Goal: Task Accomplishment & Management: Use online tool/utility

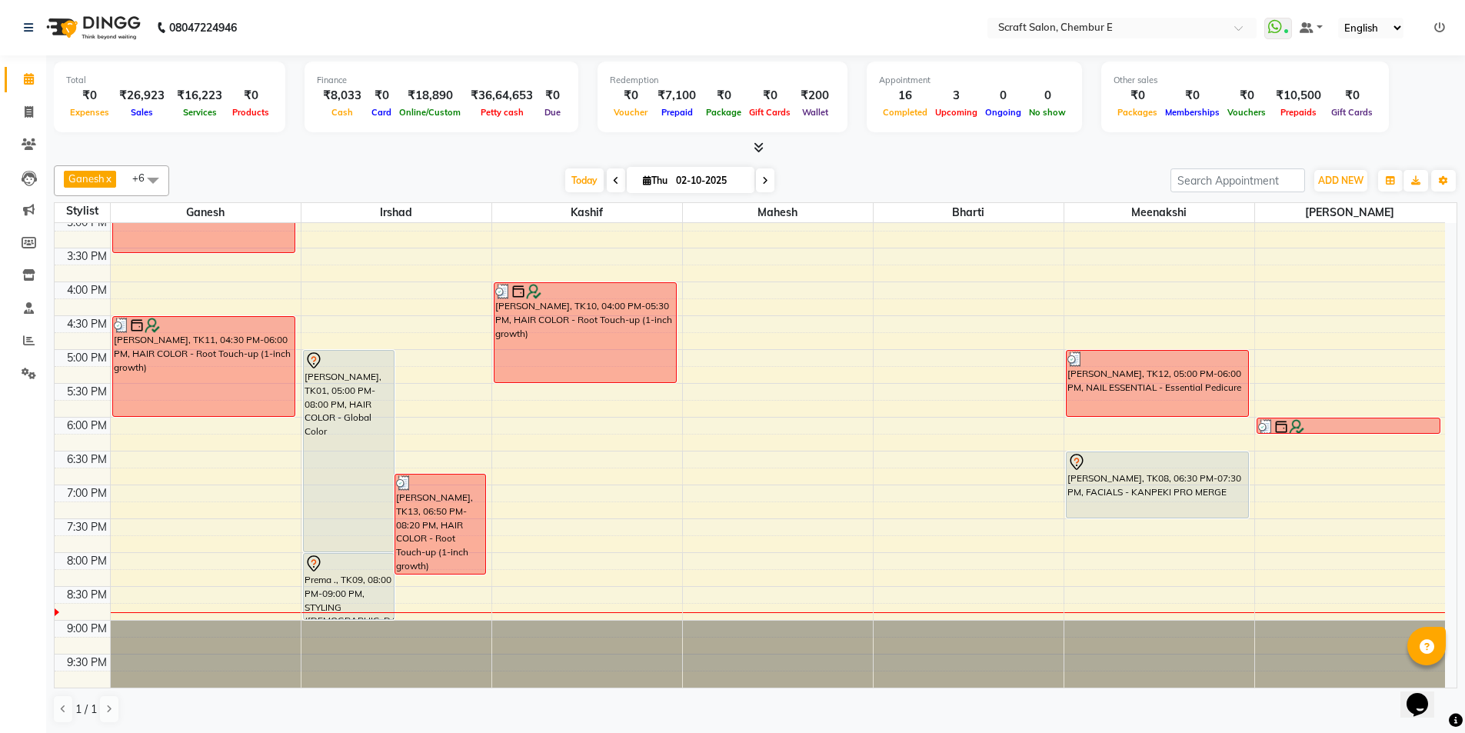
scroll to position [338, 0]
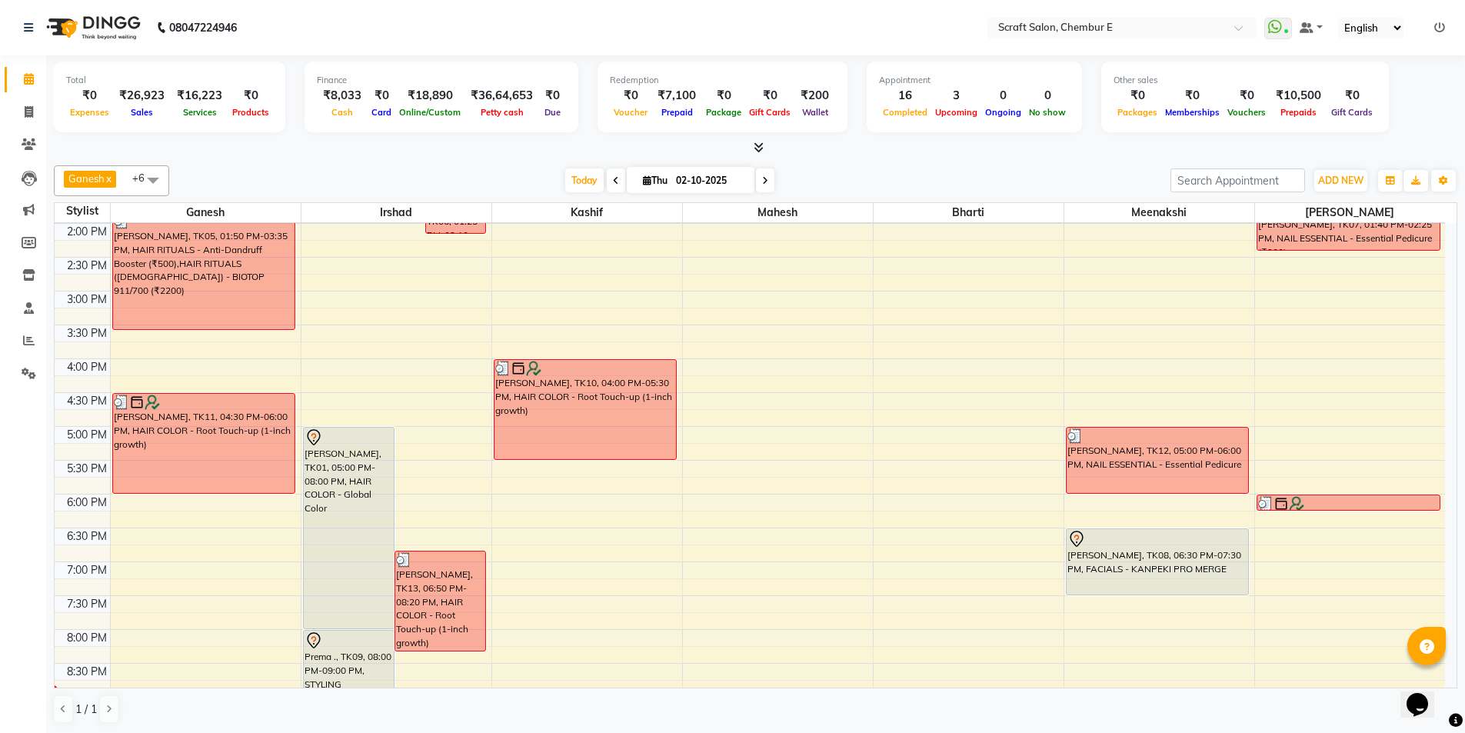
click at [340, 669] on div "Prema ., TK09, 08:00 PM-09:00 PM, STYLING ([DEMOGRAPHIC_DATA]) - Hair Wash" at bounding box center [349, 663] width 90 height 65
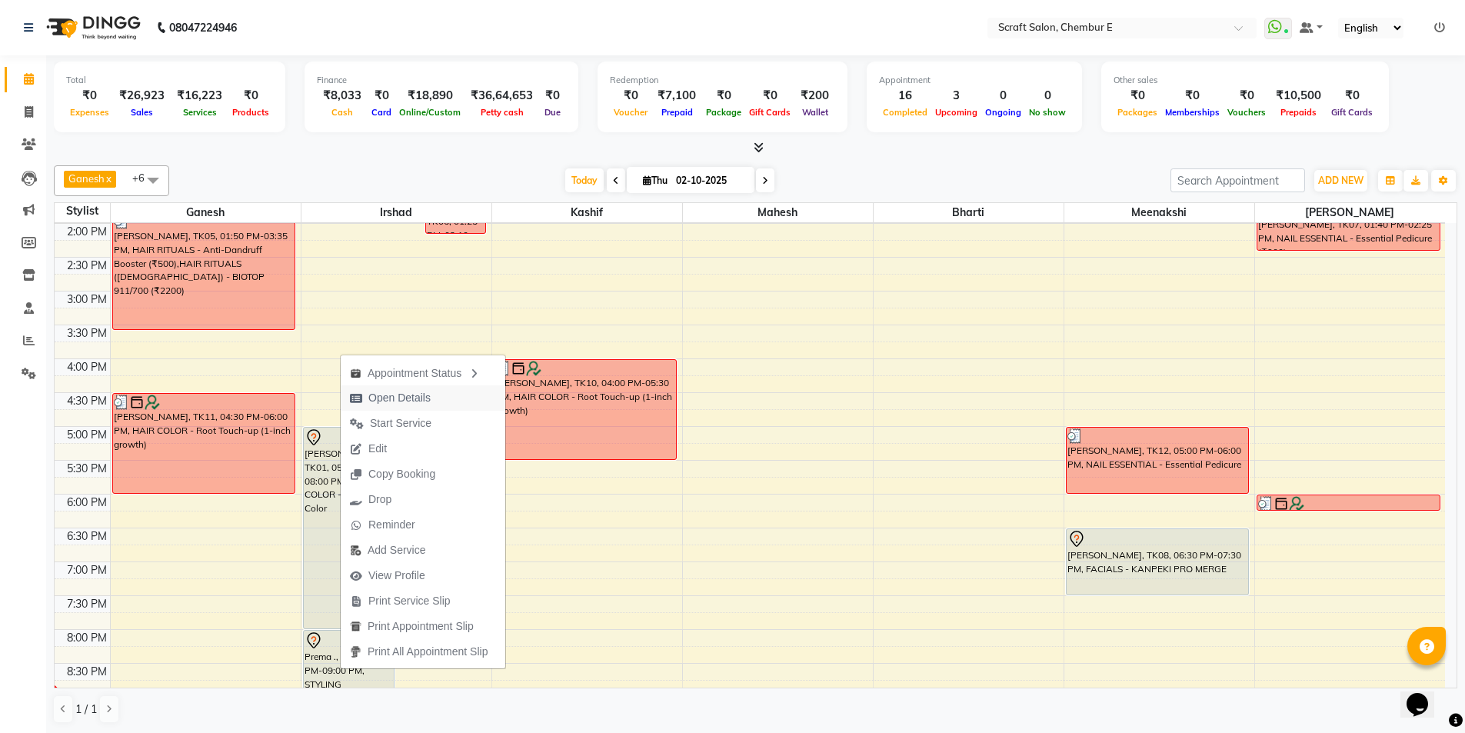
click at [407, 399] on span "Open Details" at bounding box center [399, 398] width 62 height 16
select select "7"
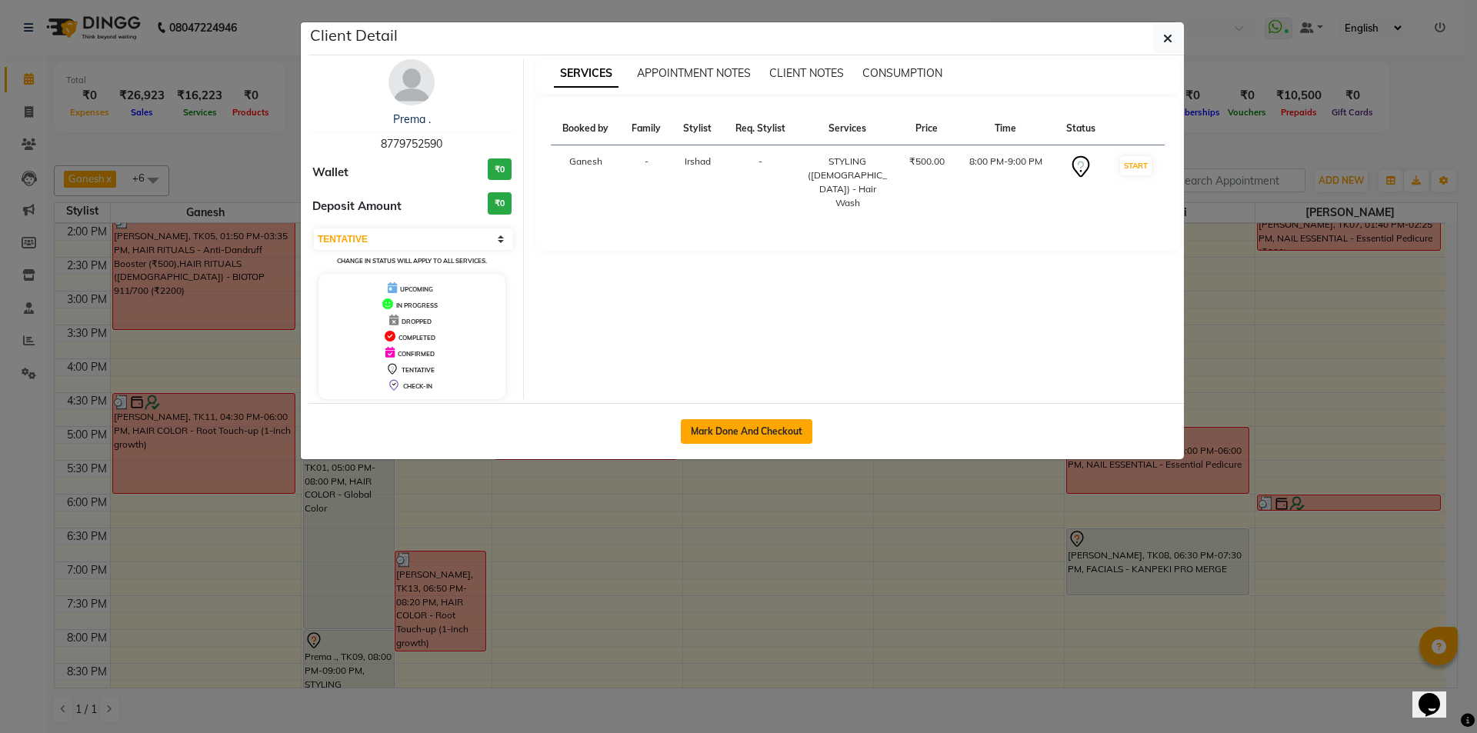
click at [776, 435] on button "Mark Done And Checkout" at bounding box center [747, 431] width 132 height 25
select select "3922"
select select "service"
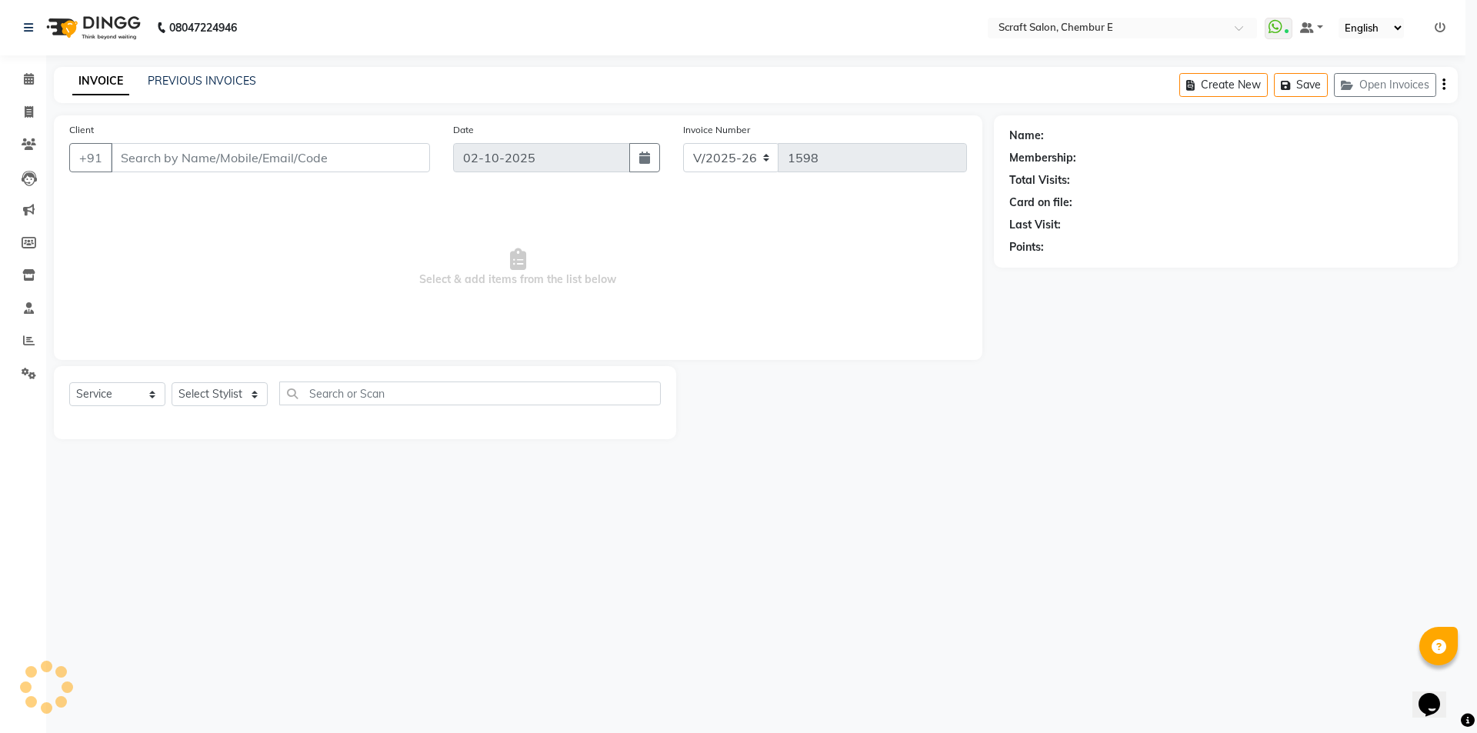
select select "3"
type input "8779752590"
select select "33658"
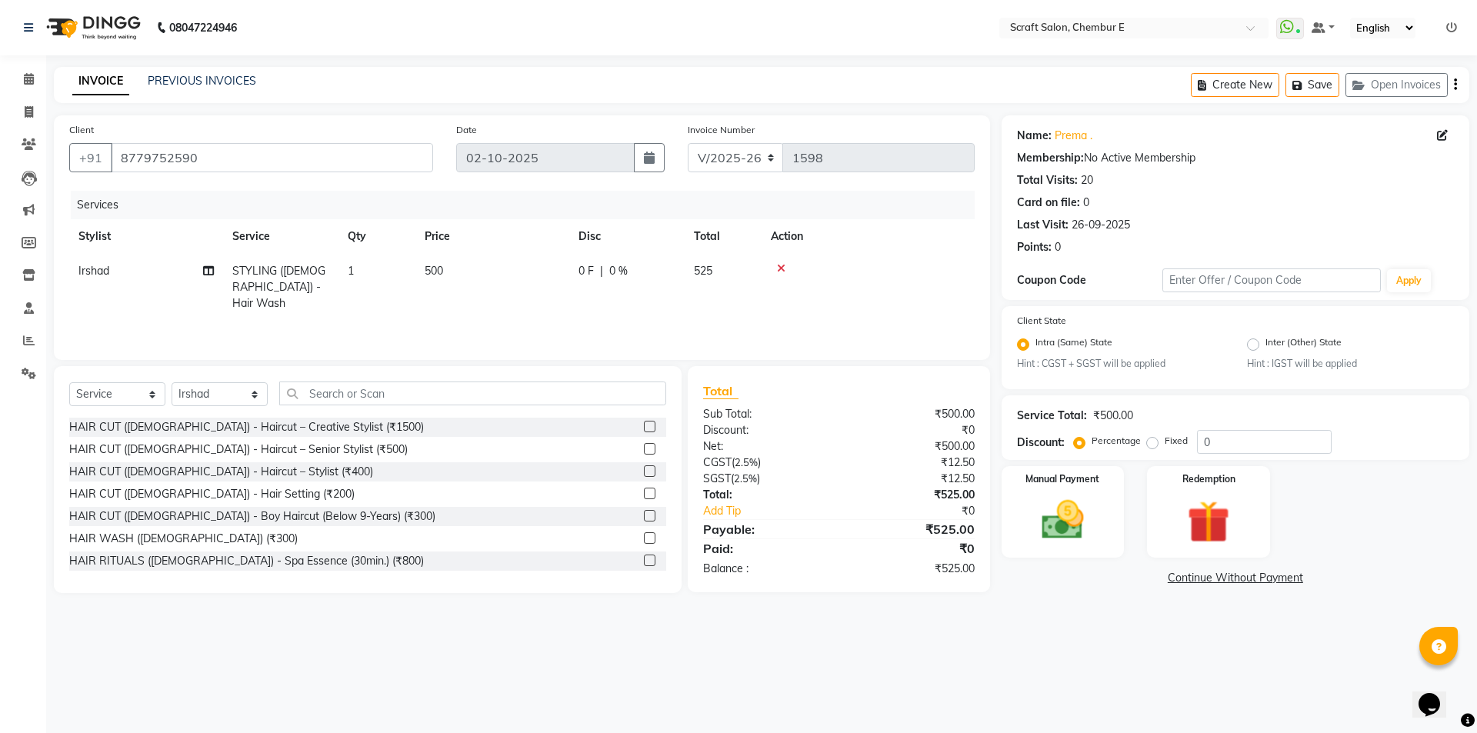
click at [437, 268] on span "500" at bounding box center [434, 271] width 18 height 14
select select "33658"
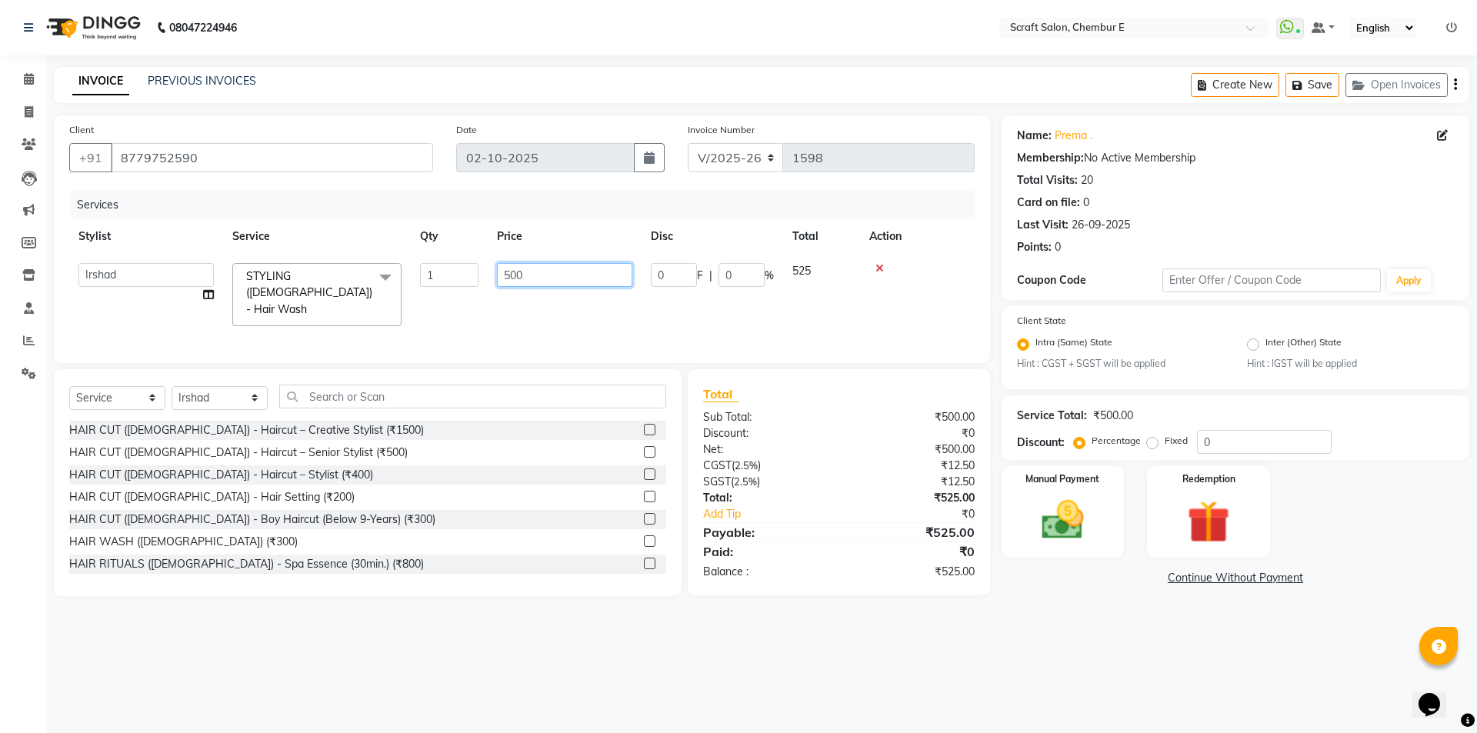
click at [505, 276] on input "500" at bounding box center [564, 275] width 135 height 24
type input "1500"
click at [521, 311] on div "Services Stylist Service Qty Price Disc Total Action Bharti Frontdesk Ganesh [P…" at bounding box center [521, 269] width 905 height 157
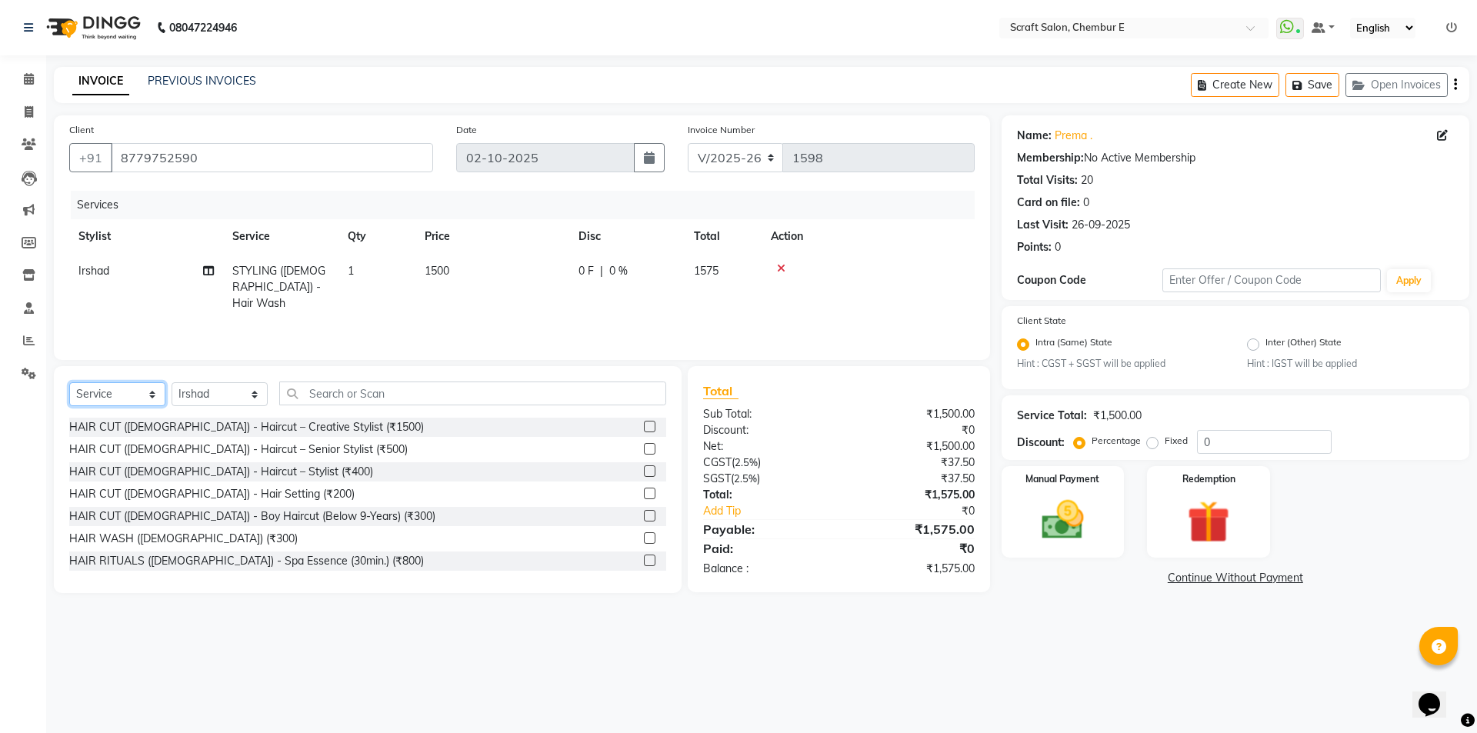
click at [107, 397] on select "Select Service Product Membership Package Voucher Prepaid Gift Card" at bounding box center [117, 394] width 96 height 24
click at [69, 382] on select "Select Service Product Membership Package Voucher Prepaid Gift Card" at bounding box center [117, 394] width 96 height 24
click at [208, 395] on select "Select Stylist Bharti Frontdesk Ganesh [PERSON_NAME] Mahesh Meenakshi [PERSON_N…" at bounding box center [220, 394] width 96 height 24
select select "19818"
click at [172, 382] on select "Select Stylist Bharti Frontdesk Ganesh [PERSON_NAME] Mahesh Meenakshi [PERSON_N…" at bounding box center [220, 394] width 96 height 24
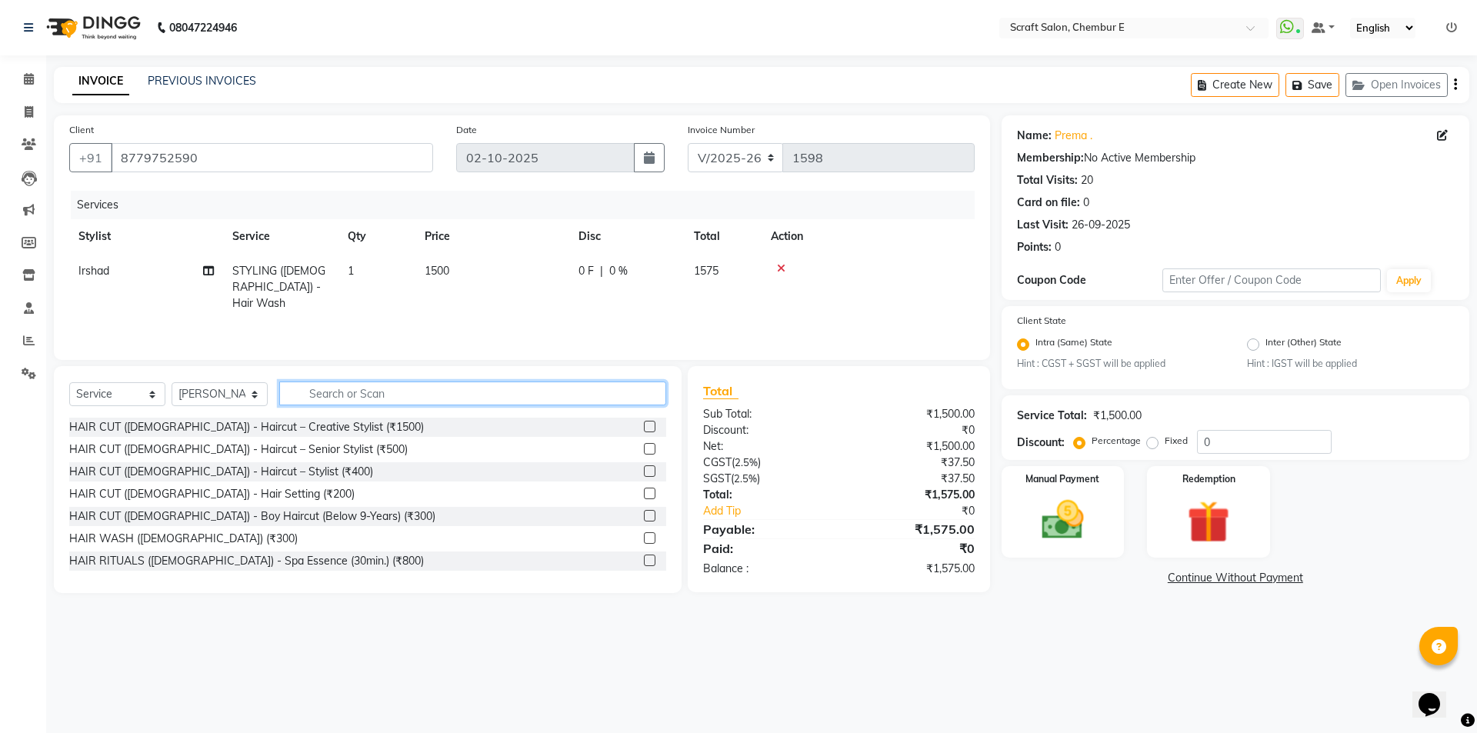
click at [404, 401] on input "text" at bounding box center [472, 393] width 387 height 24
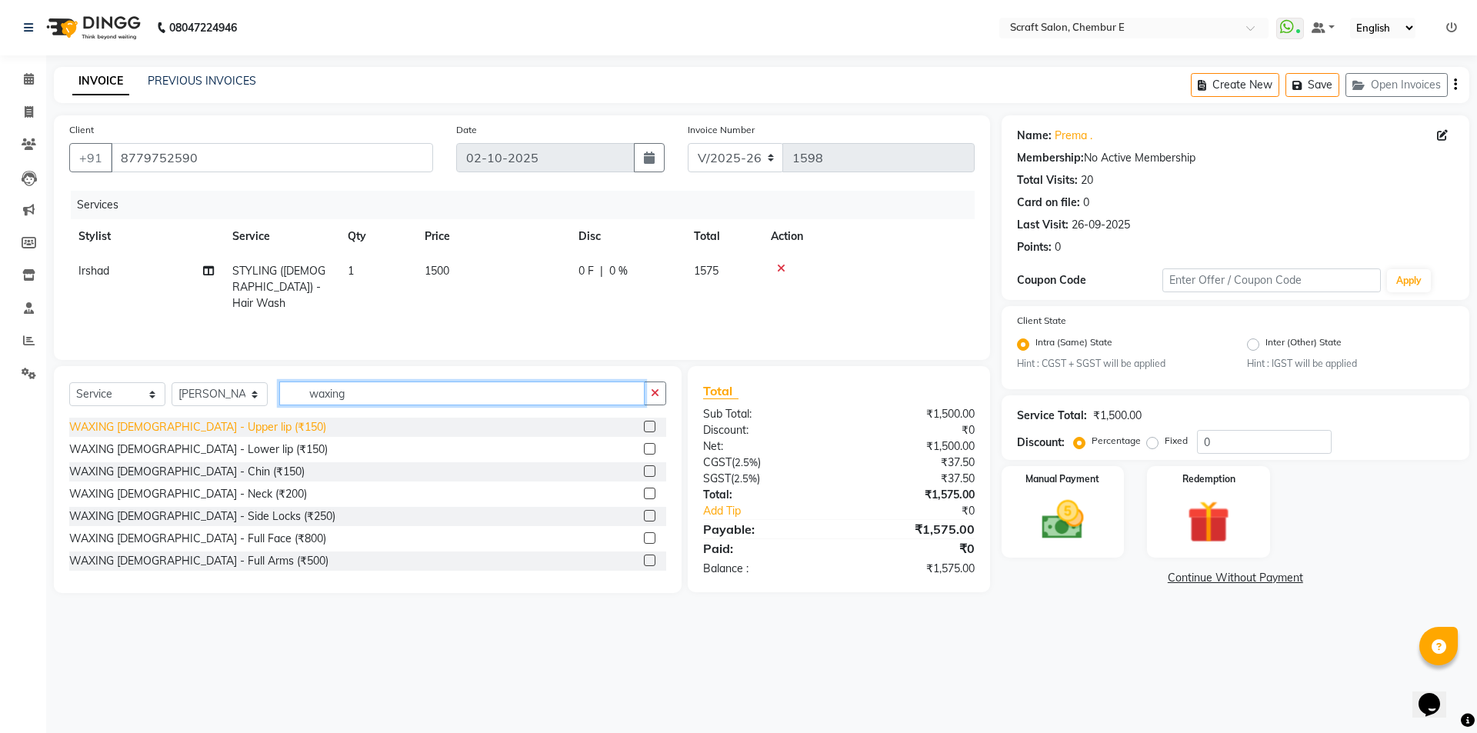
type input "waxing"
click at [184, 425] on div "WAXING [DEMOGRAPHIC_DATA] - Upper lip (₹150)" at bounding box center [197, 427] width 257 height 16
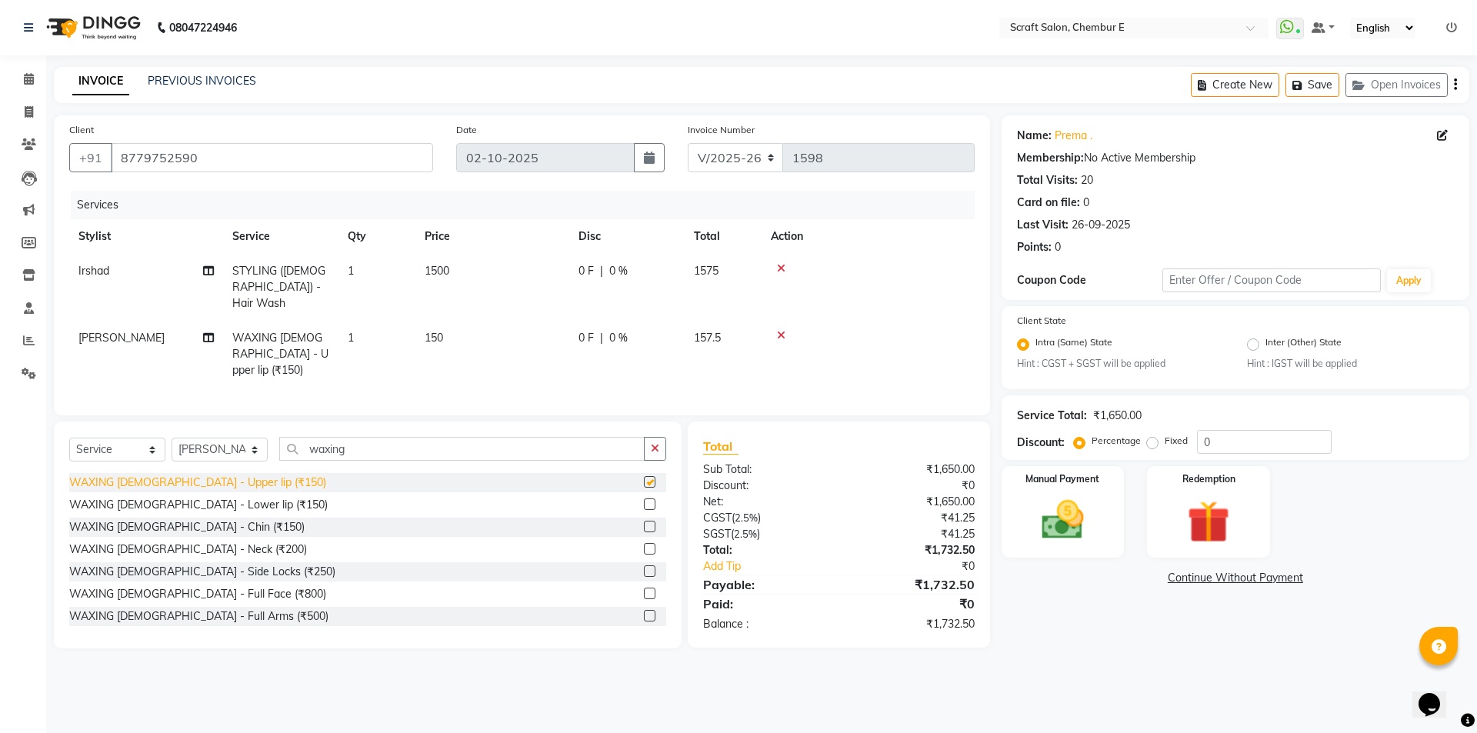
checkbox input "false"
click at [179, 519] on div "WAXING [DEMOGRAPHIC_DATA] - Chin (₹150)" at bounding box center [186, 527] width 235 height 16
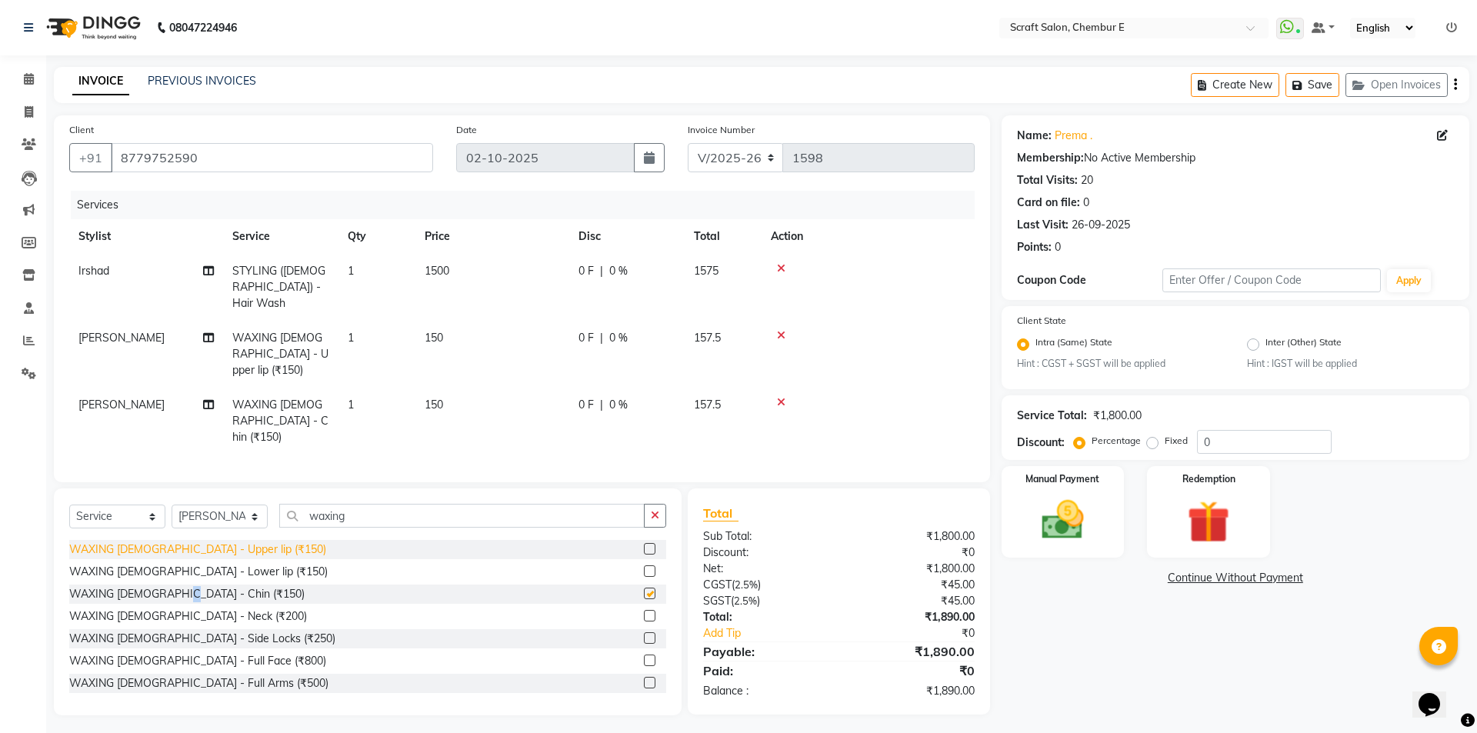
checkbox input "false"
drag, startPoint x: 238, startPoint y: 480, endPoint x: 242, endPoint y: 490, distance: 10.7
click at [238, 505] on select "Select Stylist Bharti Frontdesk Ganesh [PERSON_NAME] Mahesh Meenakshi [PERSON_N…" at bounding box center [220, 517] width 96 height 24
select select "33658"
click at [172, 505] on select "Select Stylist Bharti Frontdesk Ganesh [PERSON_NAME] Mahesh Meenakshi [PERSON_N…" at bounding box center [220, 517] width 96 height 24
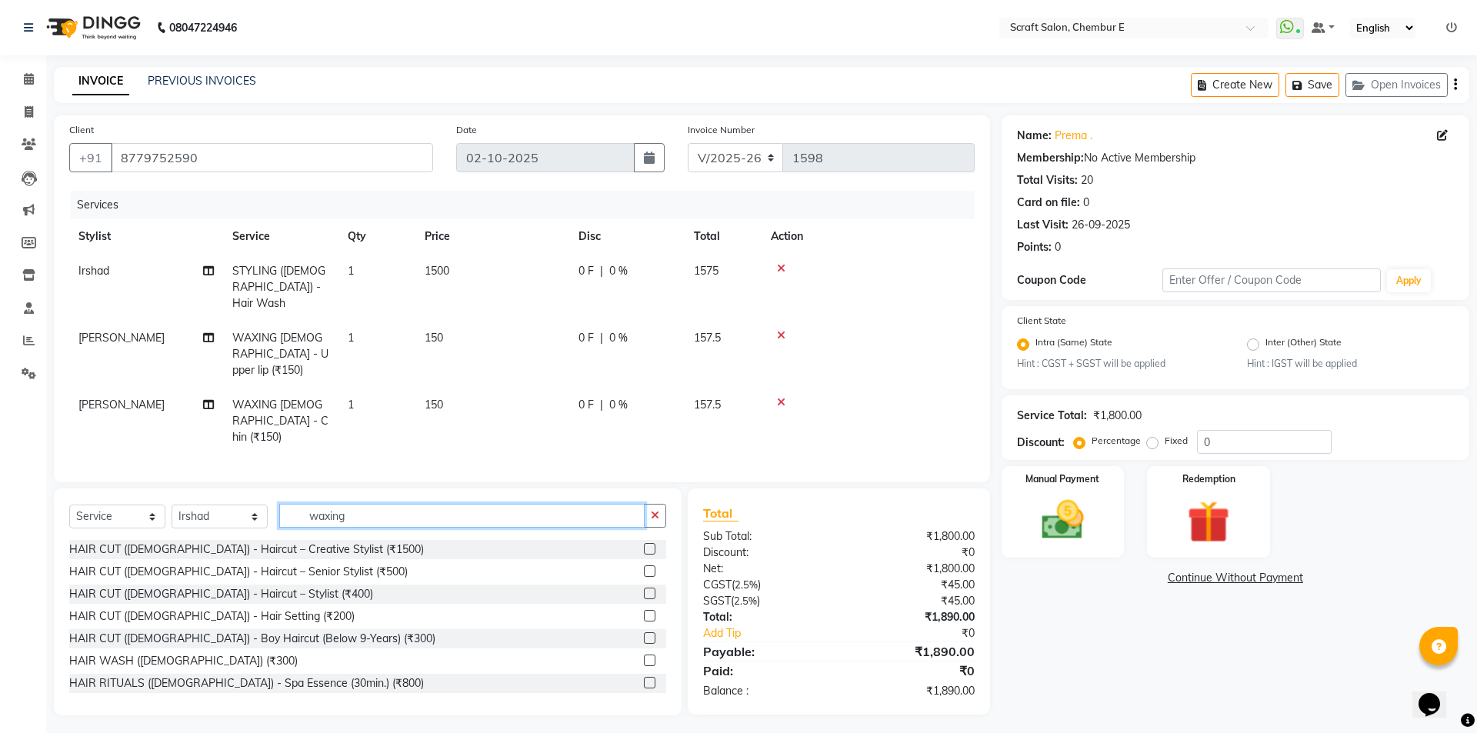
drag, startPoint x: 375, startPoint y: 477, endPoint x: 278, endPoint y: 479, distance: 96.9
click at [278, 504] on div "Select Service Product Membership Package Voucher Prepaid Gift Card Select Styl…" at bounding box center [367, 522] width 597 height 36
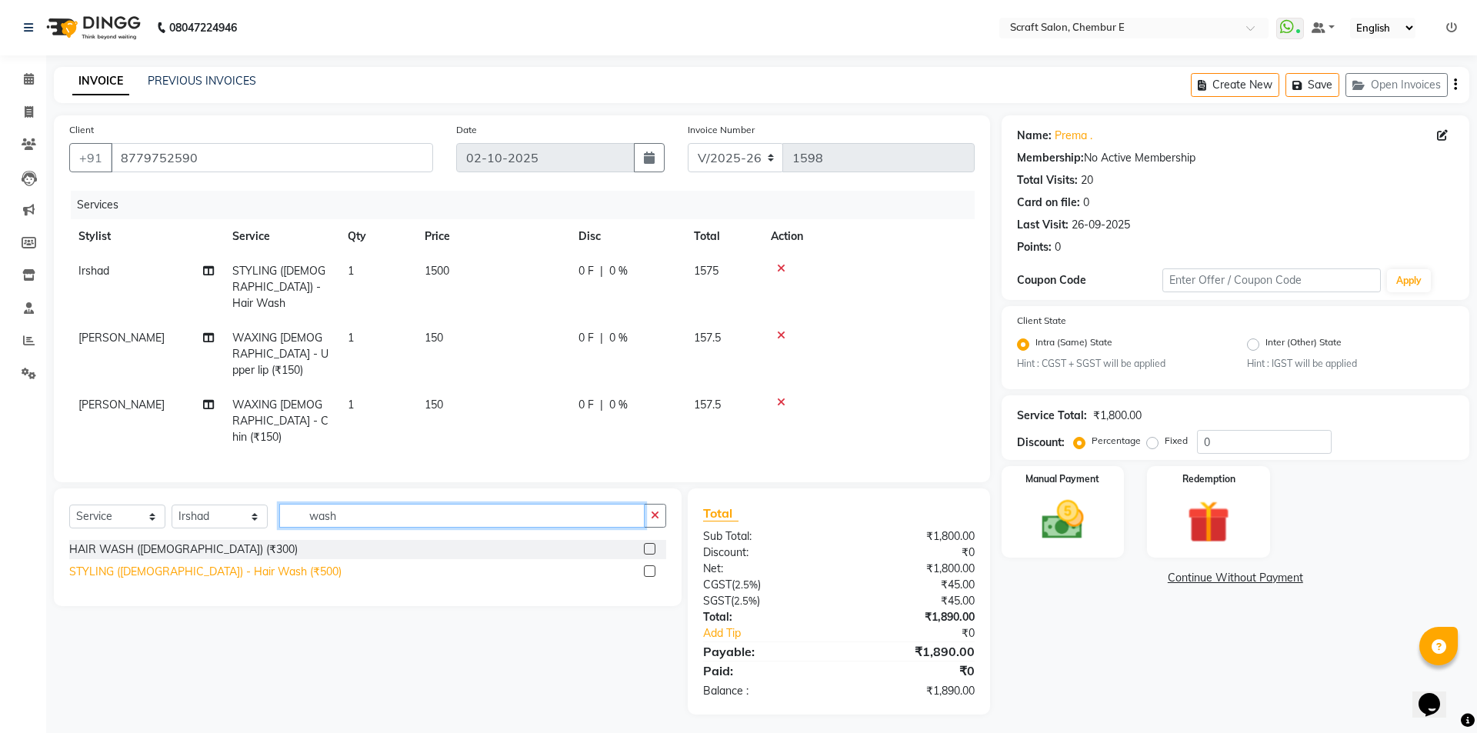
type input "wash"
click at [205, 564] on div "STYLING ([DEMOGRAPHIC_DATA]) - Hair Wash (₹500)" at bounding box center [205, 572] width 272 height 16
checkbox input "false"
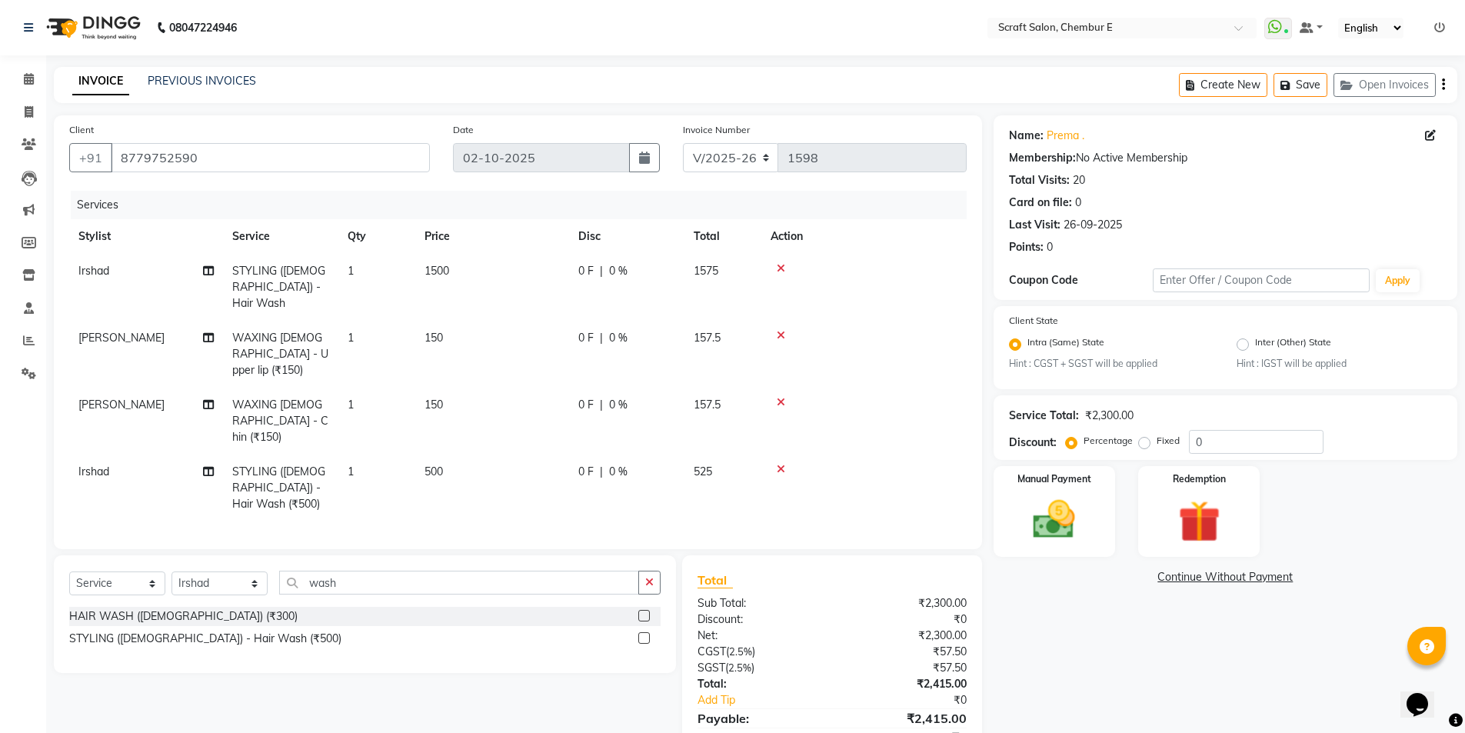
click at [275, 278] on td "STYLING ([DEMOGRAPHIC_DATA]) - Hair Wash" at bounding box center [280, 287] width 115 height 67
select select "33658"
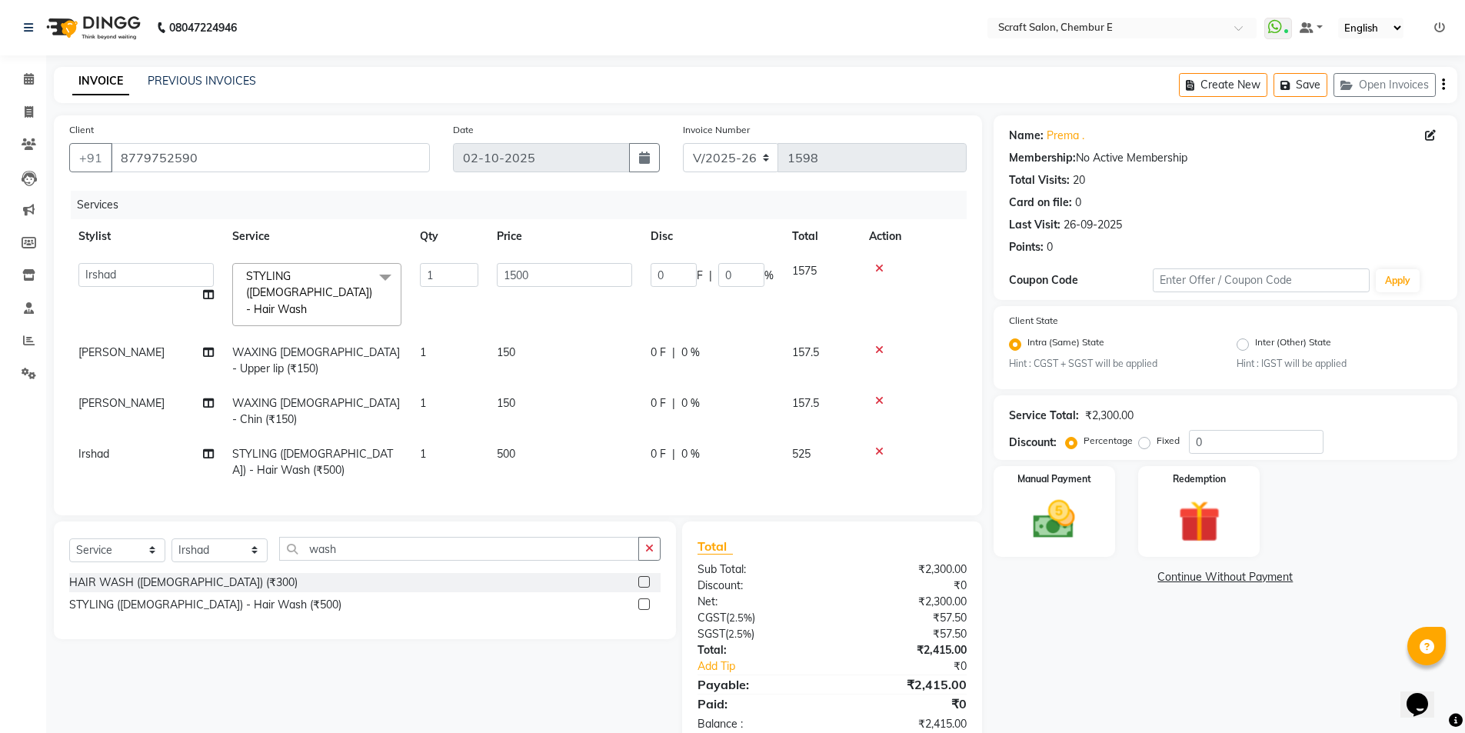
click at [275, 278] on span "STYLING ([DEMOGRAPHIC_DATA]) - Hair Wash" at bounding box center [309, 292] width 126 height 47
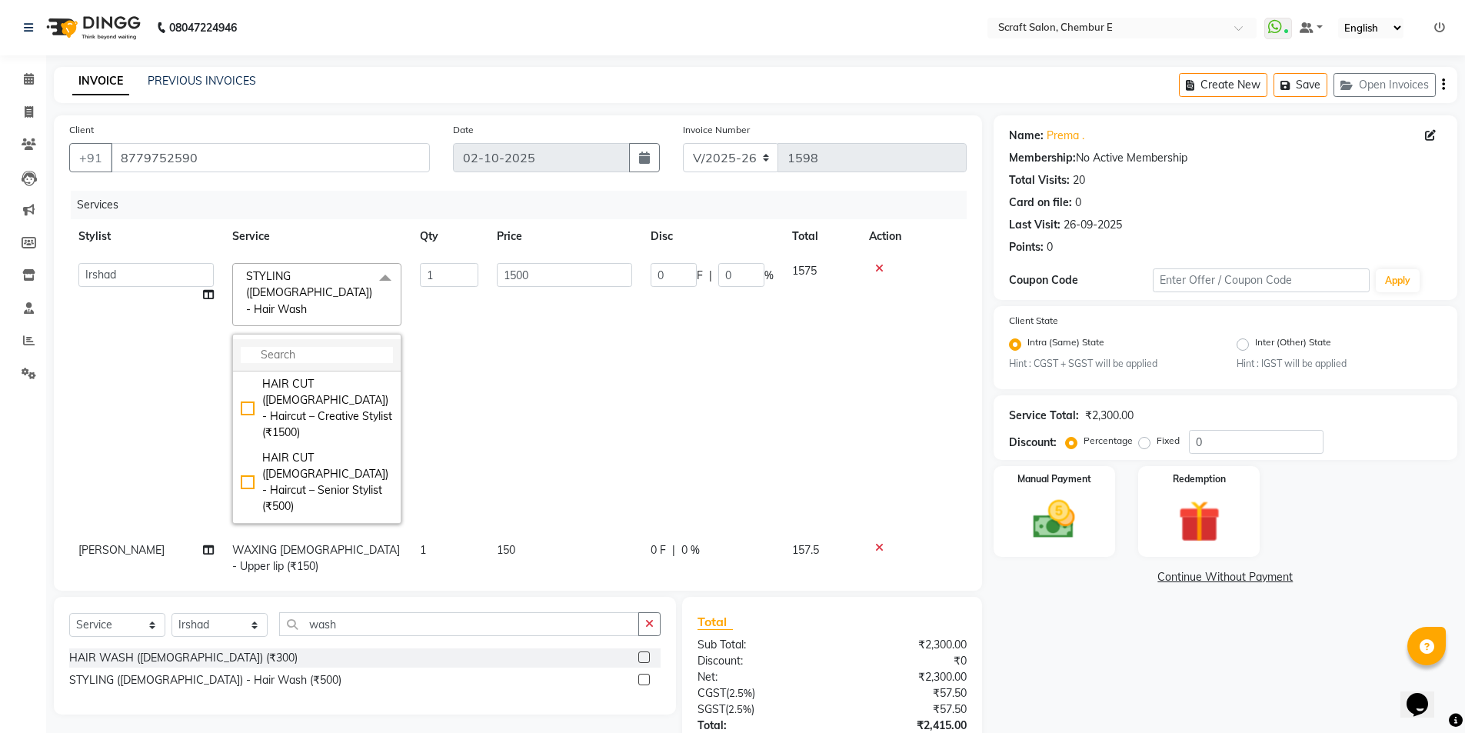
click at [291, 339] on li at bounding box center [317, 355] width 168 height 32
click at [291, 347] on input "multiselect-search" at bounding box center [317, 355] width 152 height 16
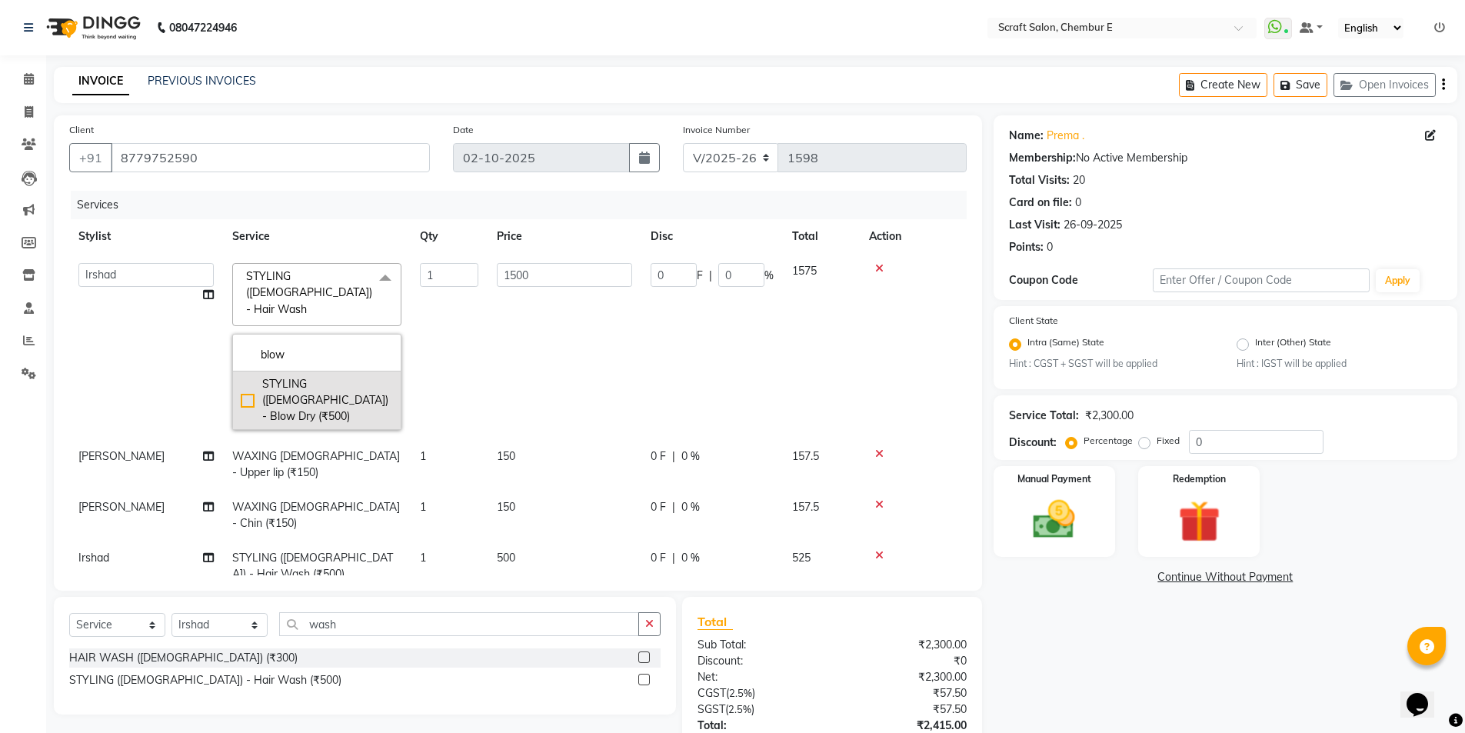
type input "blow"
click at [329, 376] on div "STYLING ([DEMOGRAPHIC_DATA]) - Blow Dry (₹500)" at bounding box center [317, 400] width 152 height 48
checkbox input "true"
click at [504, 278] on input "500" at bounding box center [564, 275] width 135 height 24
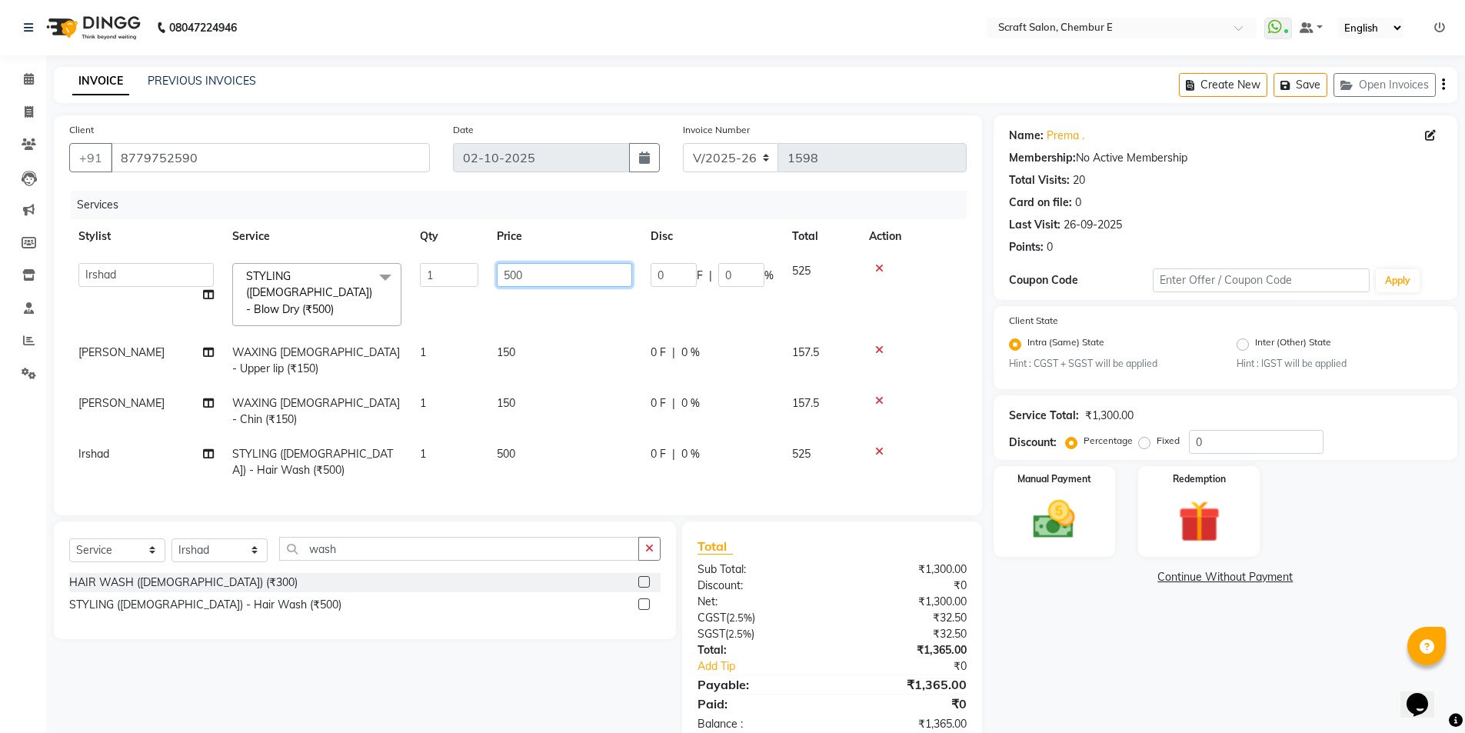
type input "1500"
click at [1038, 598] on div "Name: [PERSON_NAME] . Membership: No Active Membership Total Visits: 20 Card on…" at bounding box center [1231, 431] width 475 height 632
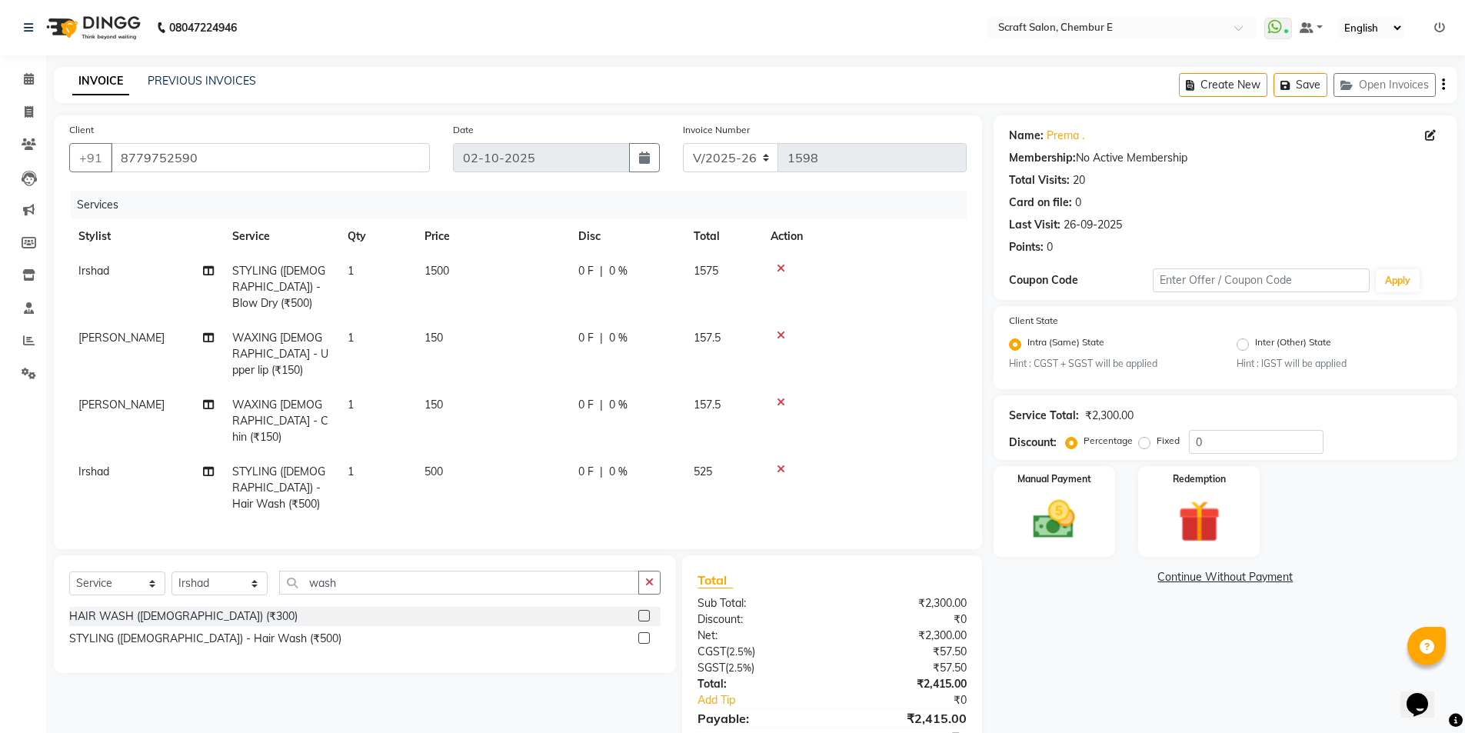
click at [308, 465] on span "STYLING ([DEMOGRAPHIC_DATA]) - Hair Wash (₹500)" at bounding box center [278, 488] width 93 height 46
select select "33658"
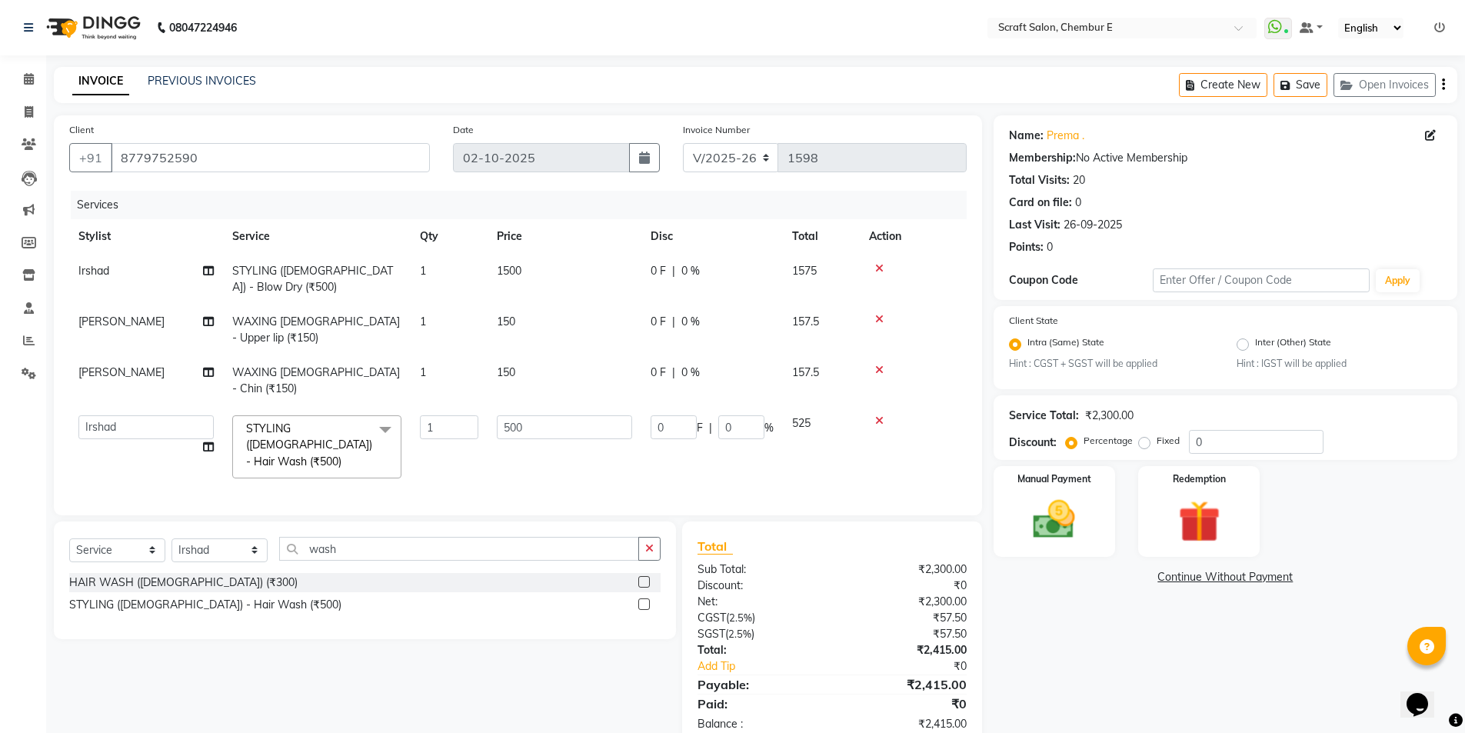
click at [308, 429] on span "STYLING ([DEMOGRAPHIC_DATA]) - Hair Wash (₹500)" at bounding box center [309, 444] width 126 height 47
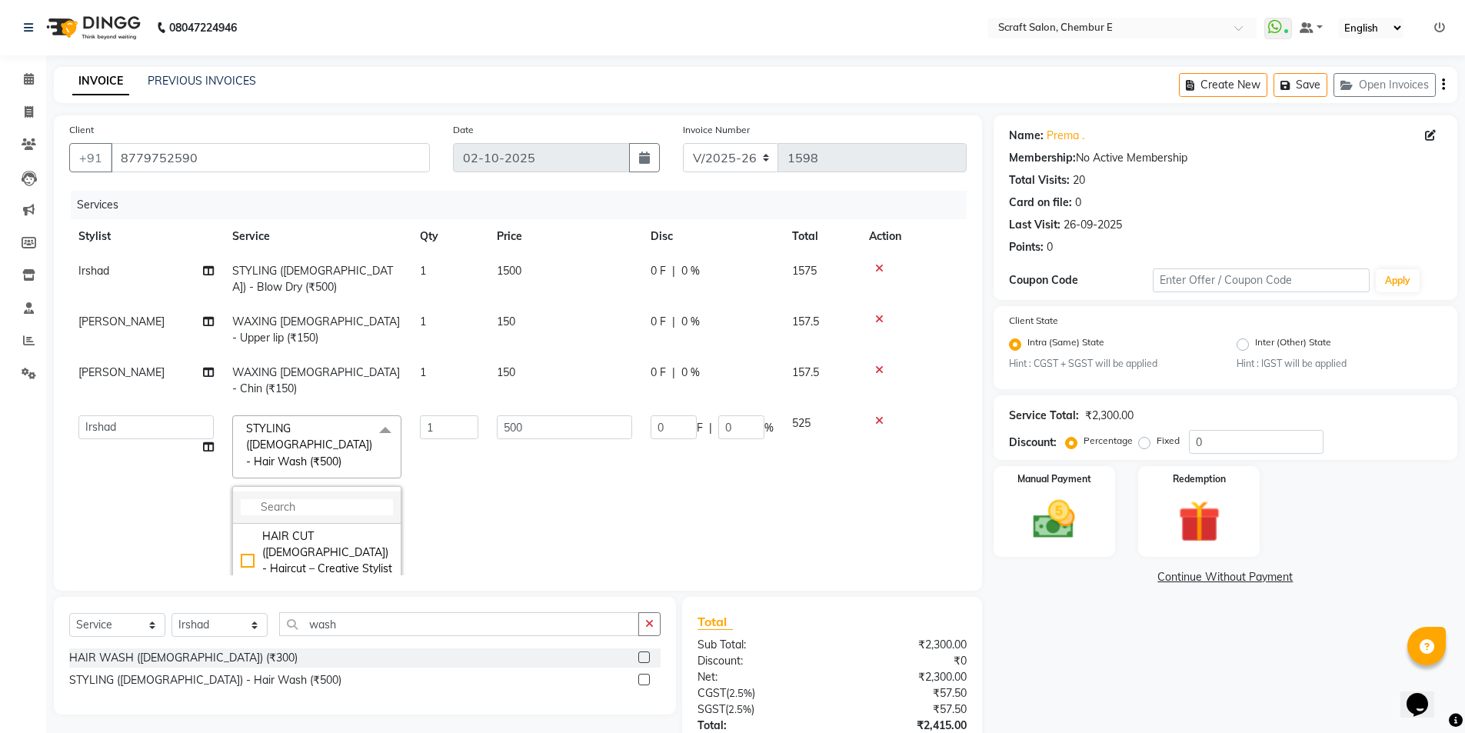
click at [314, 499] on input "multiselect-search" at bounding box center [317, 507] width 152 height 16
type input "deep"
click at [328, 565] on div "HAIR RITUALS ([DEMOGRAPHIC_DATA]) - BIOTOP Deep Conditioning (₹700)" at bounding box center [317, 597] width 152 height 65
checkbox input "true"
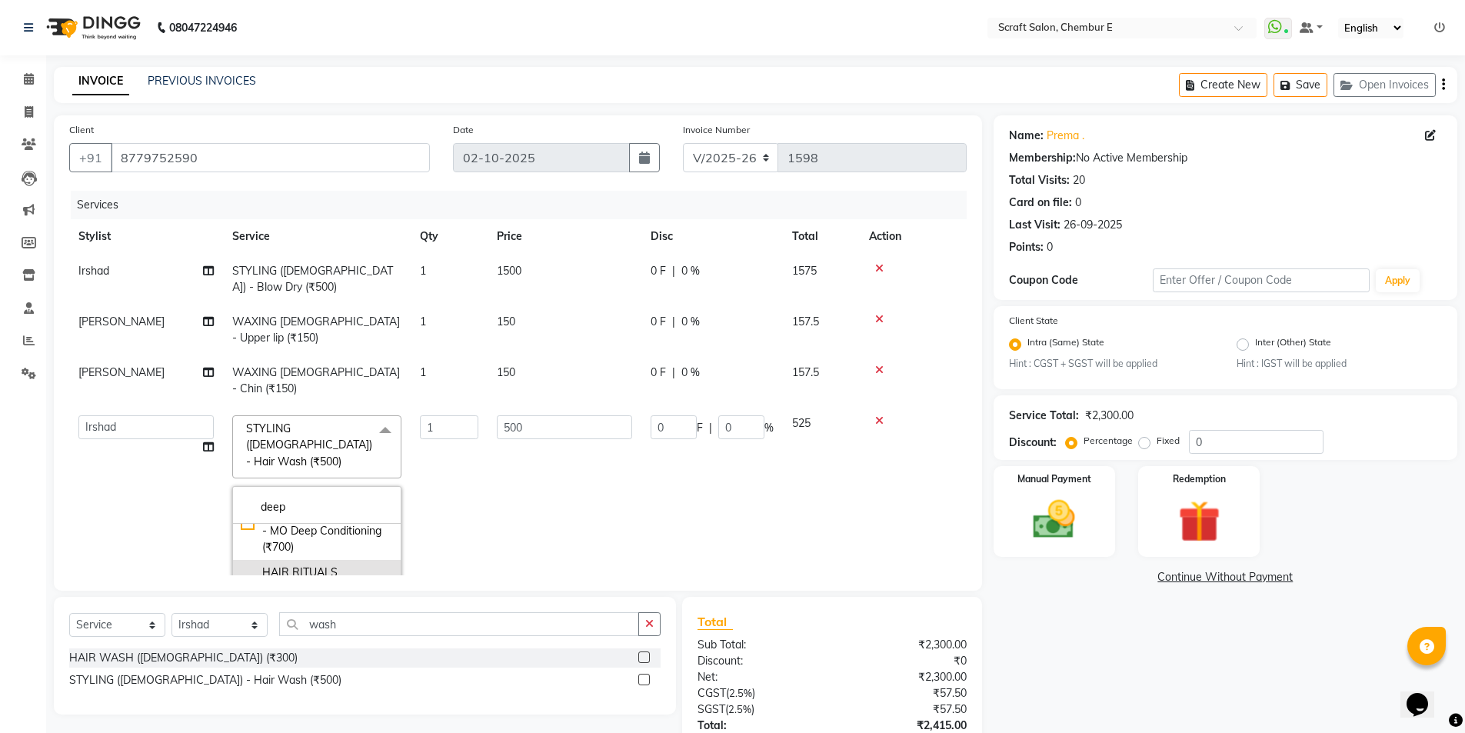
type input "700"
click at [1071, 650] on div "Name: [PERSON_NAME] . Membership: No Active Membership Total Visits: 20 Card on…" at bounding box center [1231, 469] width 475 height 708
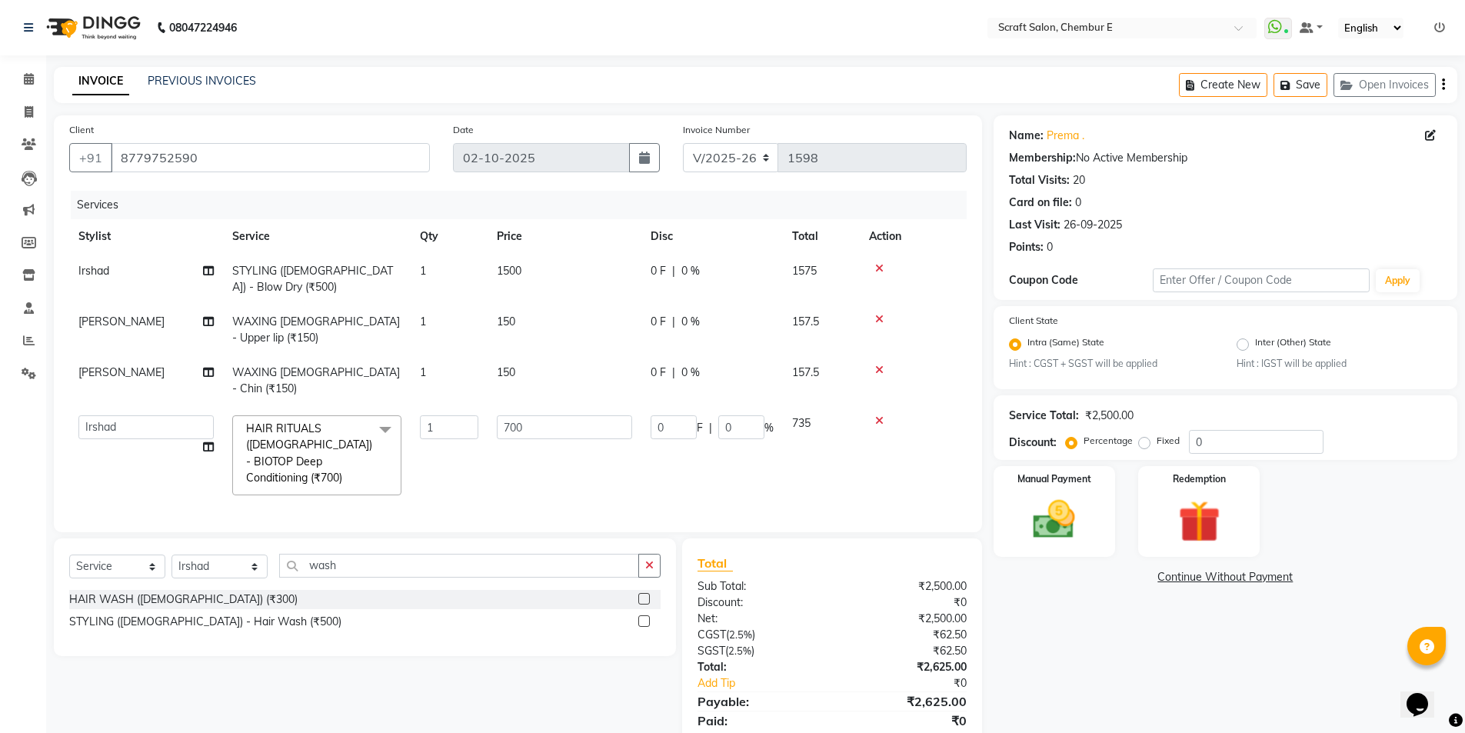
click at [1119, 702] on div "Name: [PERSON_NAME] . Membership: No Active Membership Total Visits: 20 Card on…" at bounding box center [1231, 439] width 475 height 649
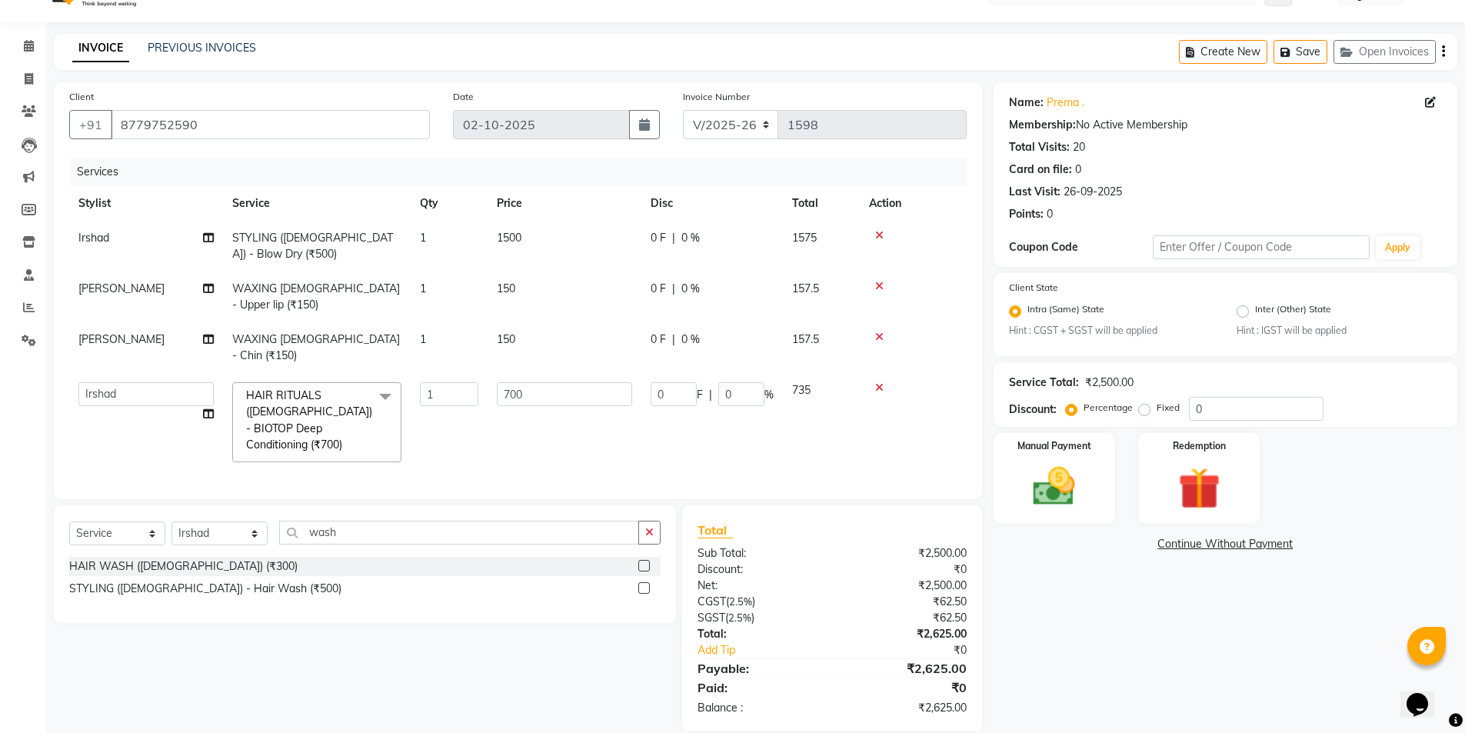
click at [851, 436] on td "735" at bounding box center [821, 422] width 77 height 98
click at [714, 642] on link "Add Tip" at bounding box center [771, 650] width 170 height 16
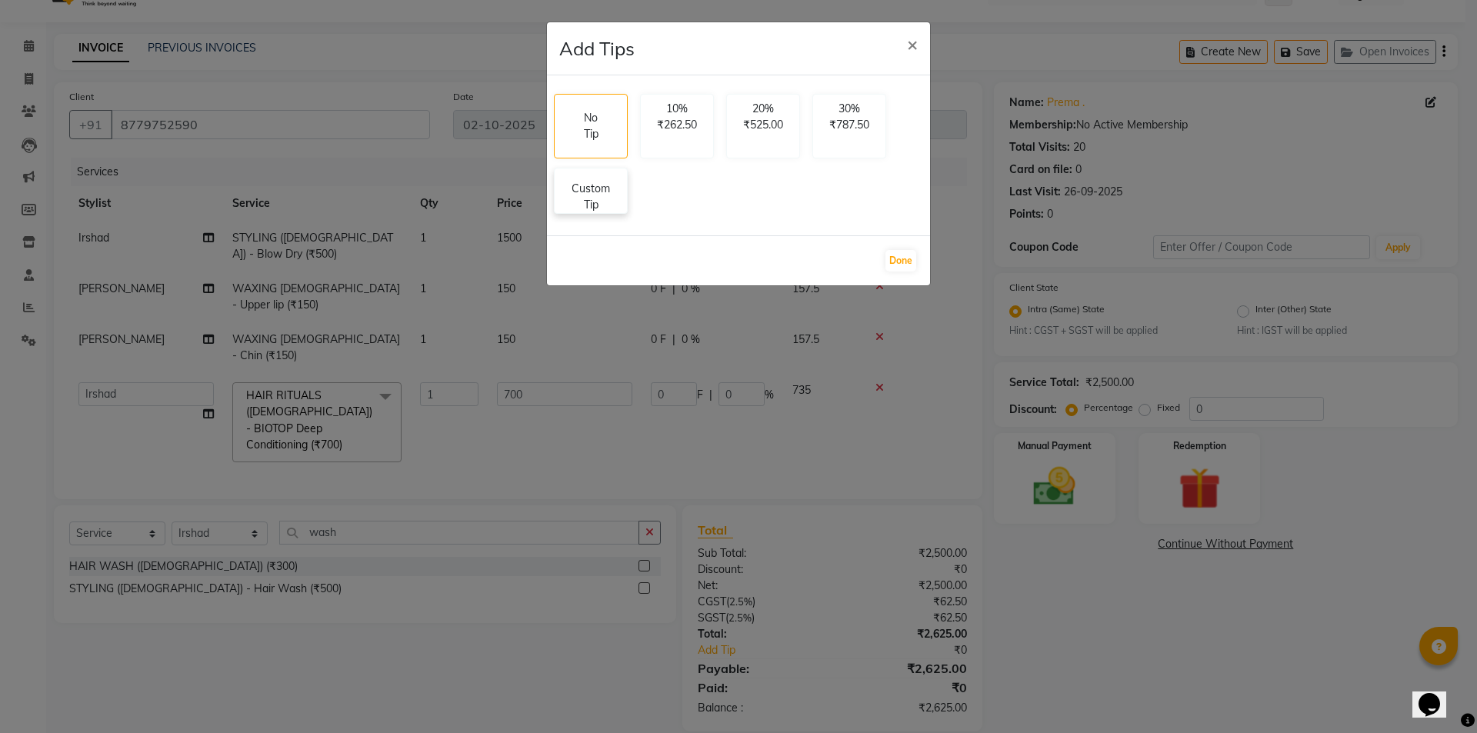
click at [598, 195] on p "Custom Tip" at bounding box center [591, 197] width 54 height 32
select select "33658"
select select "19818"
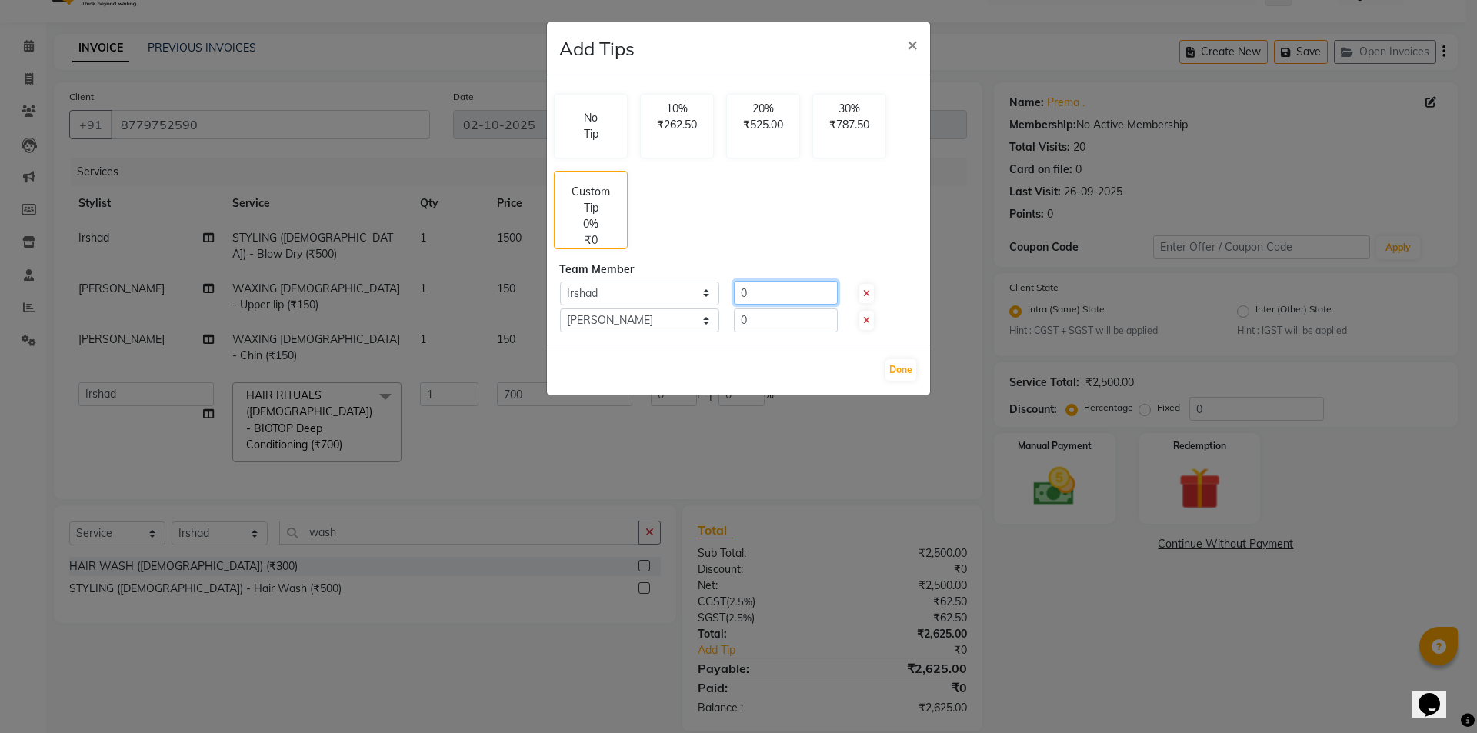
click at [784, 298] on input "0" at bounding box center [786, 293] width 104 height 24
type input "200"
click at [897, 368] on button "Done" at bounding box center [900, 370] width 31 height 22
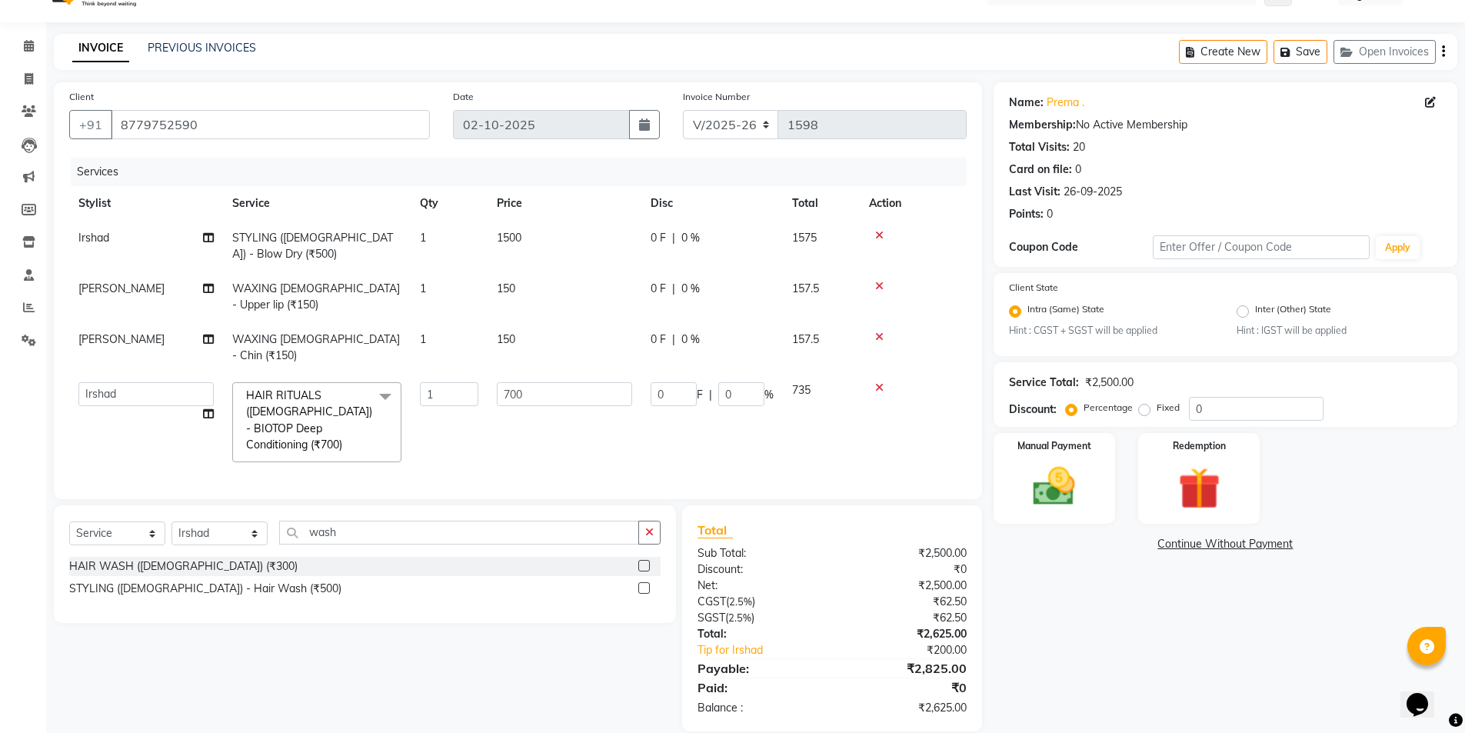
click at [1052, 606] on div "Name: [PERSON_NAME] . Membership: No Active Membership Total Visits: 20 Card on…" at bounding box center [1231, 406] width 475 height 649
click at [1052, 478] on img at bounding box center [1054, 487] width 71 height 50
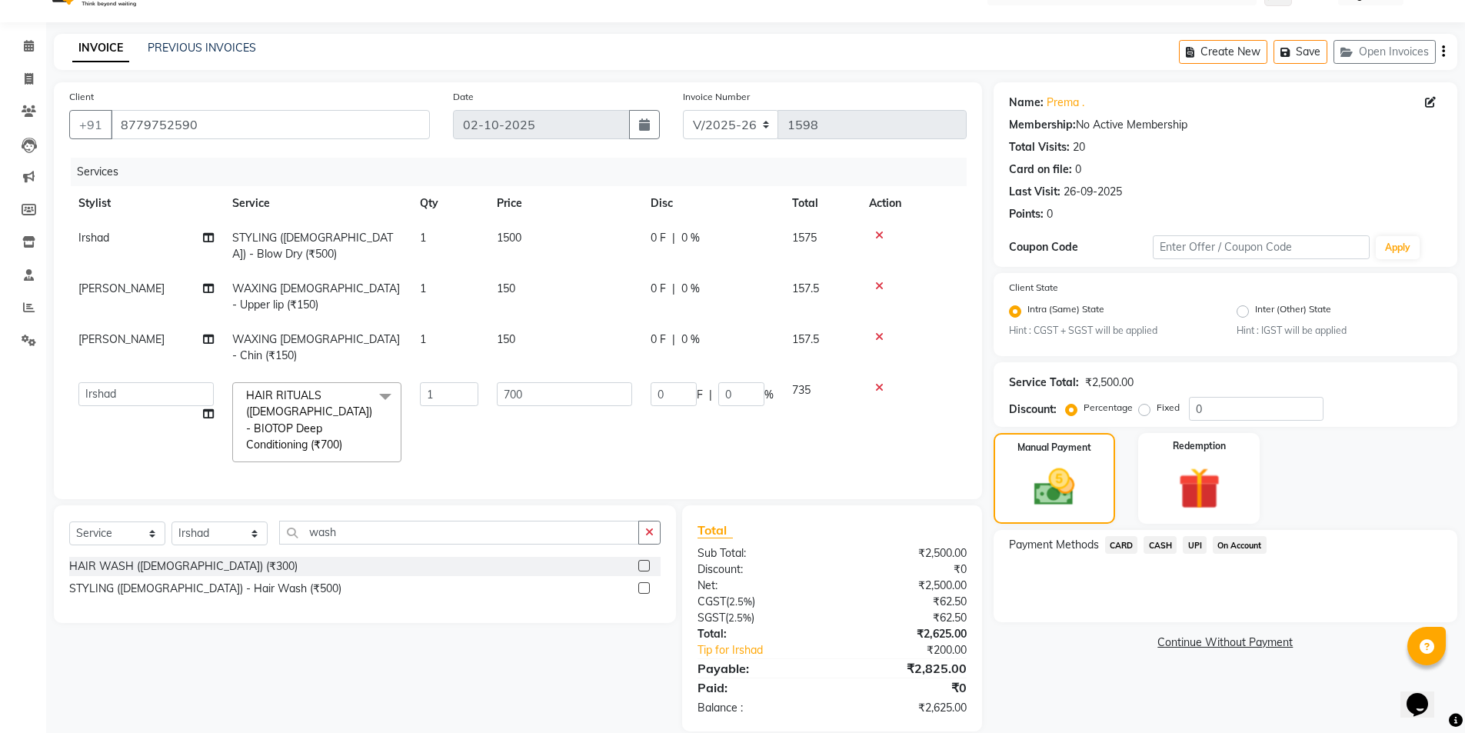
click at [1193, 548] on span "UPI" at bounding box center [1195, 545] width 24 height 18
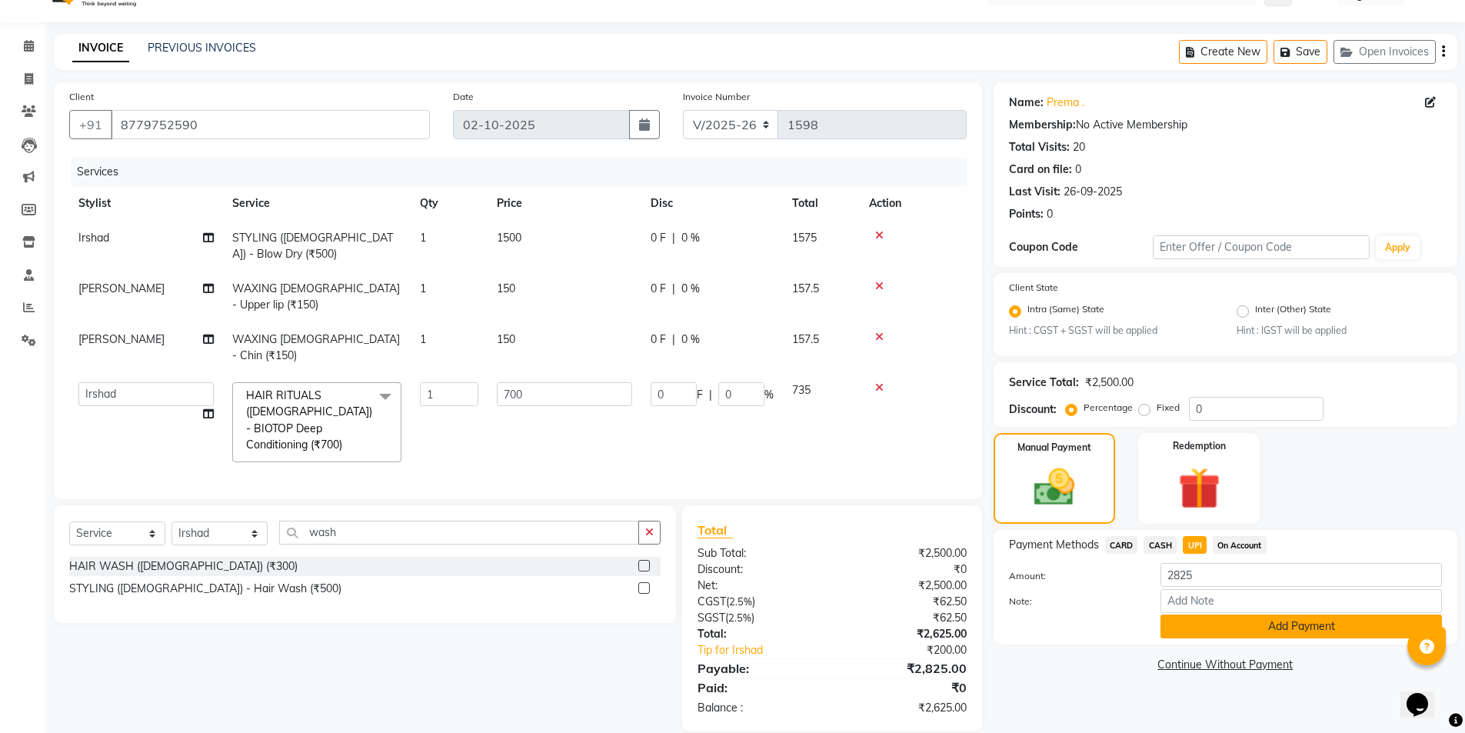
click at [1248, 621] on button "Add Payment" at bounding box center [1301, 627] width 281 height 24
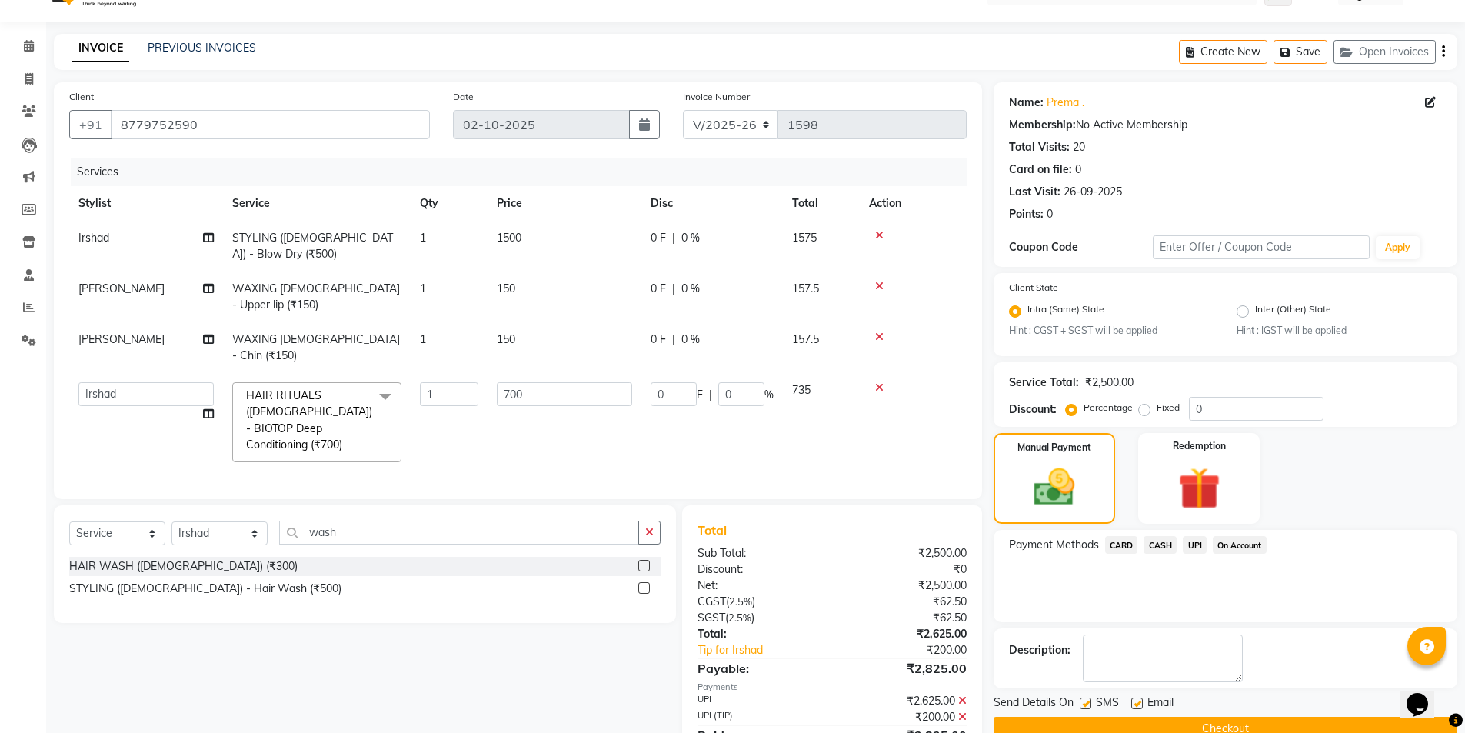
scroll to position [82, 0]
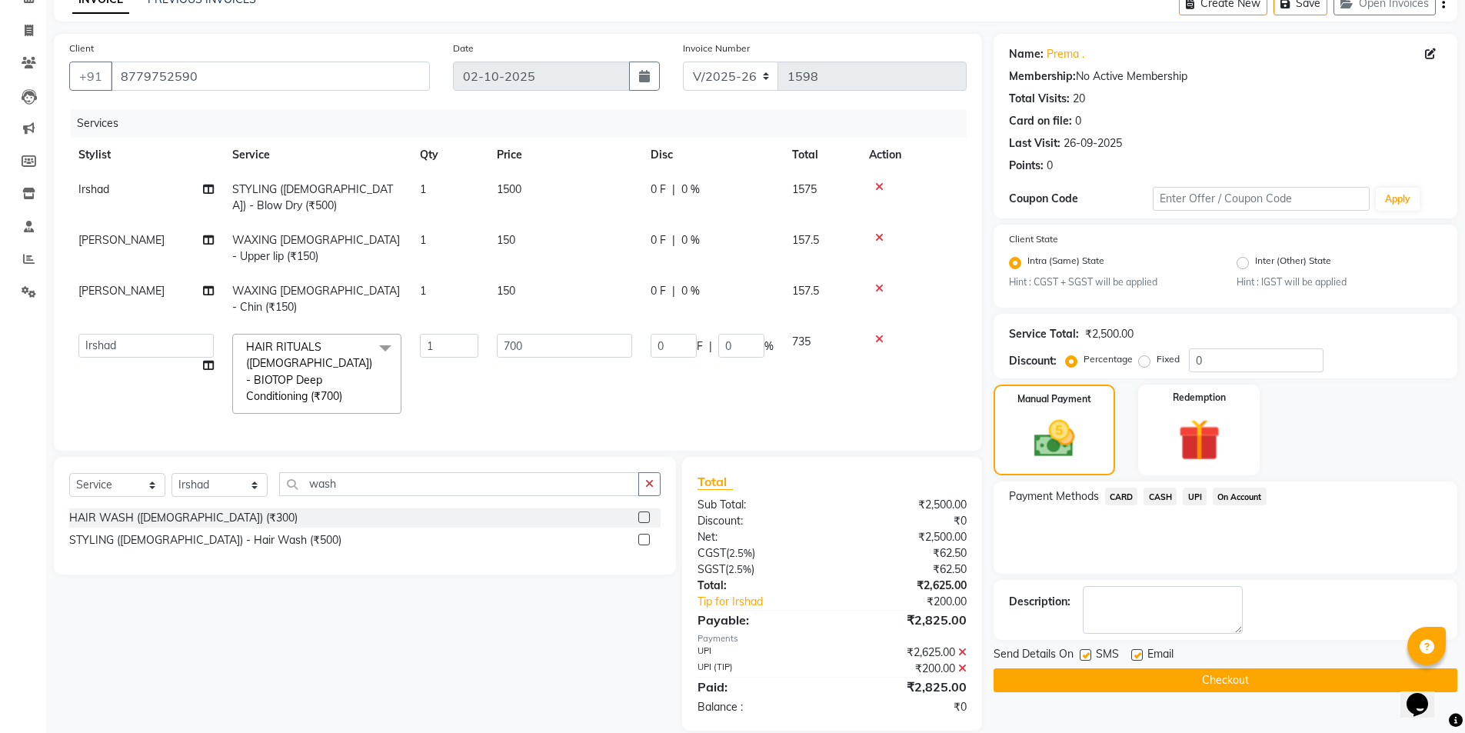
click at [1134, 658] on label at bounding box center [1137, 655] width 12 height 12
click at [1134, 658] on input "checkbox" at bounding box center [1136, 656] width 10 height 10
checkbox input "false"
click at [1087, 657] on label at bounding box center [1086, 655] width 12 height 12
click at [1087, 657] on input "checkbox" at bounding box center [1085, 656] width 10 height 10
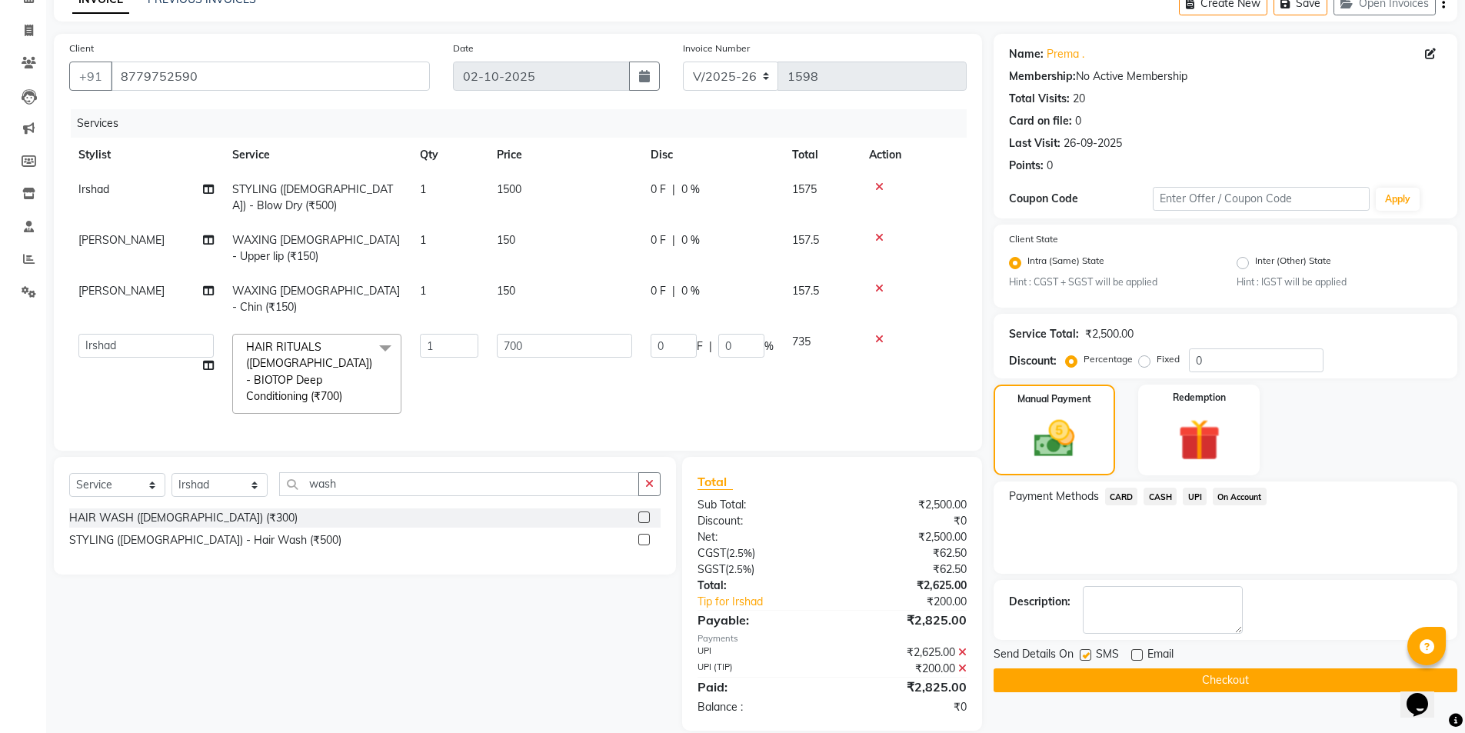
checkbox input "false"
click at [1111, 671] on button "Checkout" at bounding box center [1226, 680] width 464 height 24
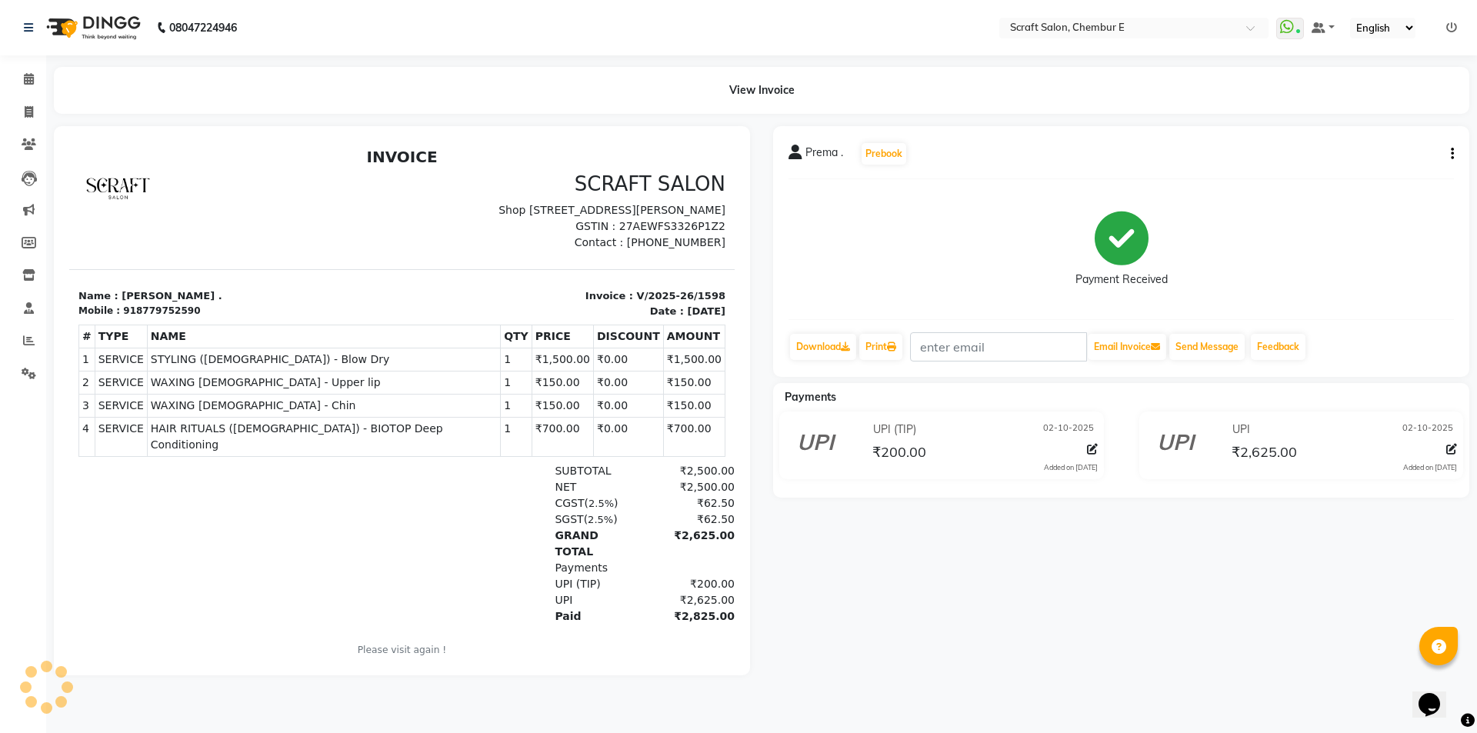
click at [904, 537] on div "Prema . Prebook Payment Received Download Print Email Invoice Send Message Feed…" at bounding box center [1120, 400] width 719 height 549
click at [26, 79] on icon at bounding box center [29, 79] width 10 height 12
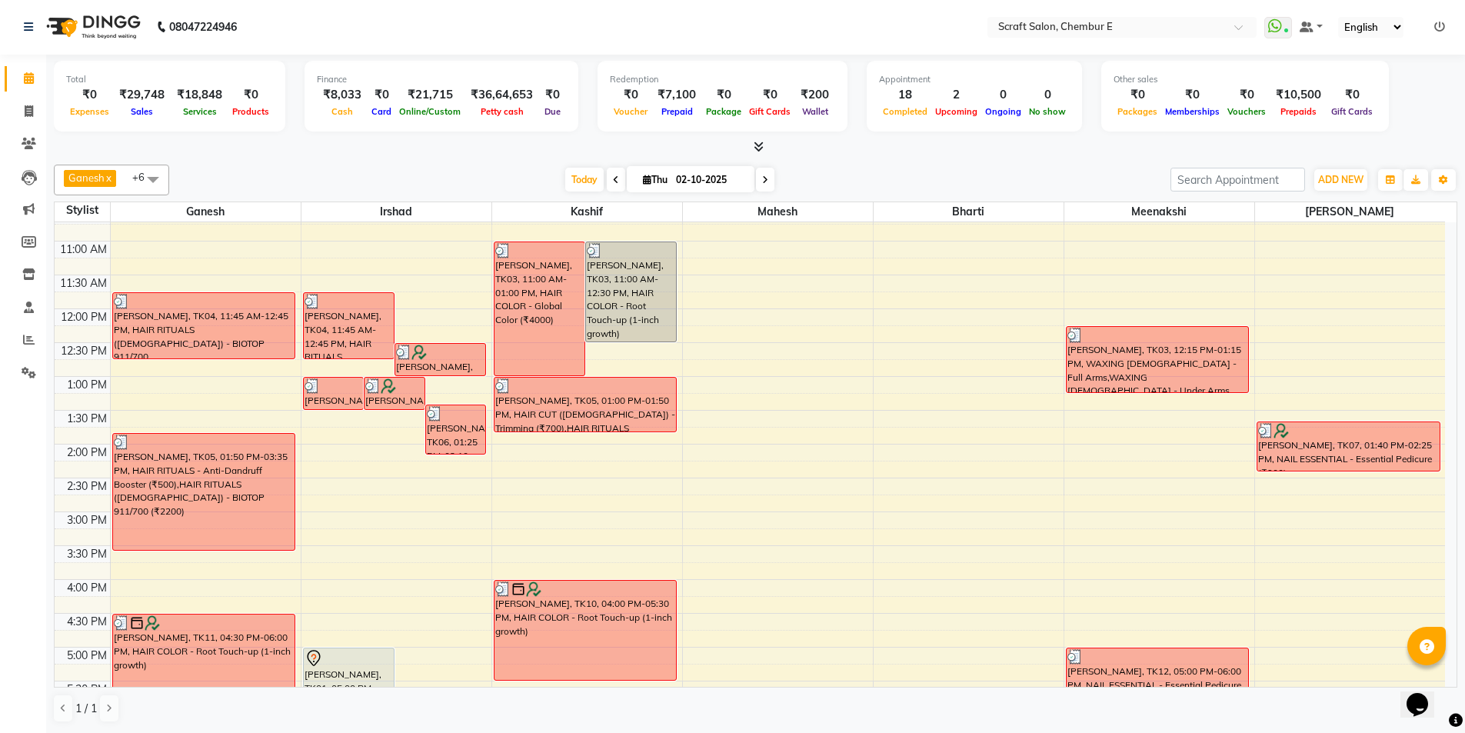
scroll to position [254, 0]
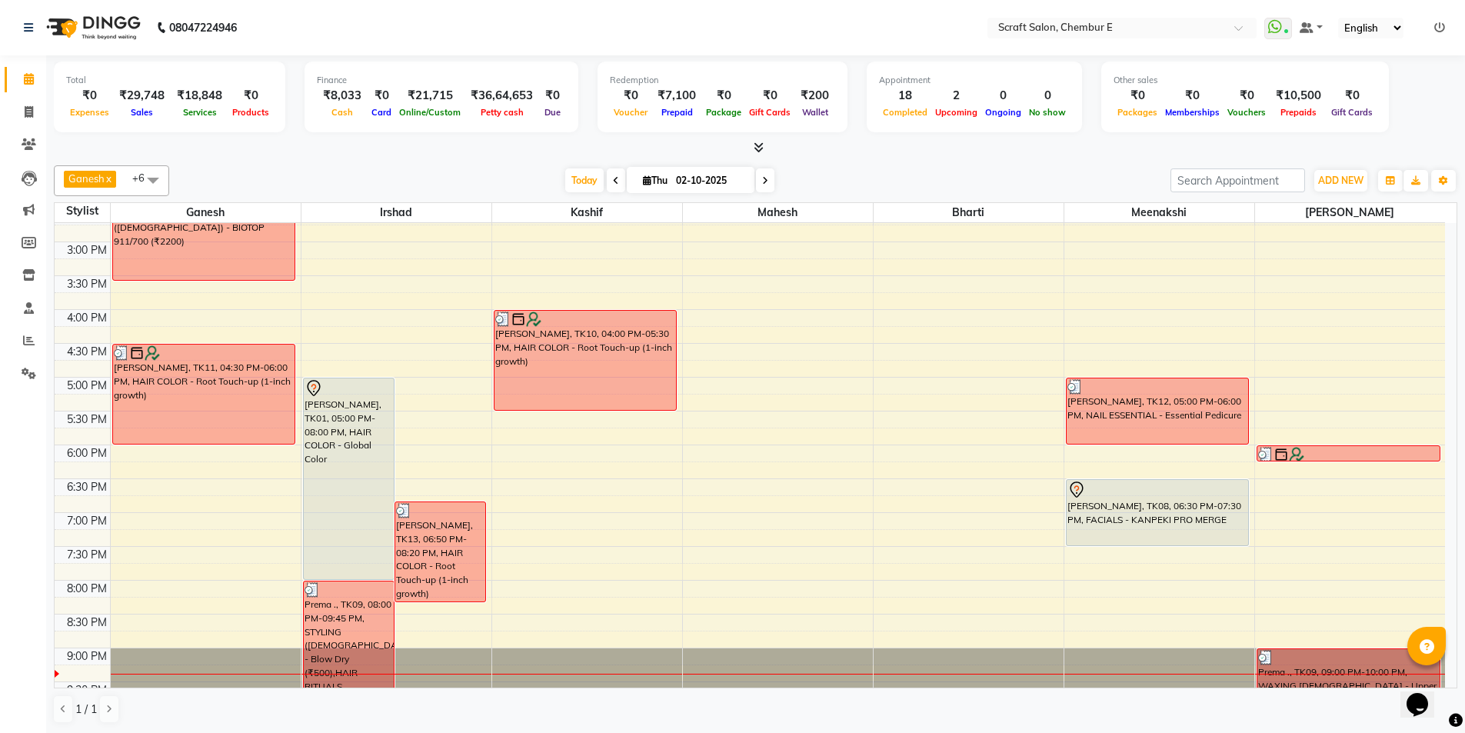
scroll to position [415, 0]
